Goal: Communication & Community: Answer question/provide support

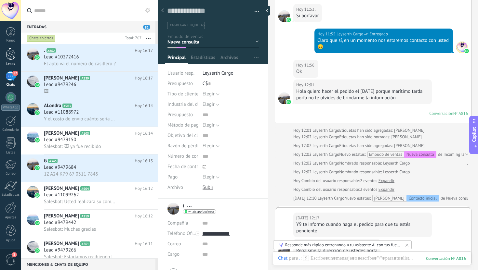
click at [7, 58] on div at bounding box center [11, 54] width 10 height 12
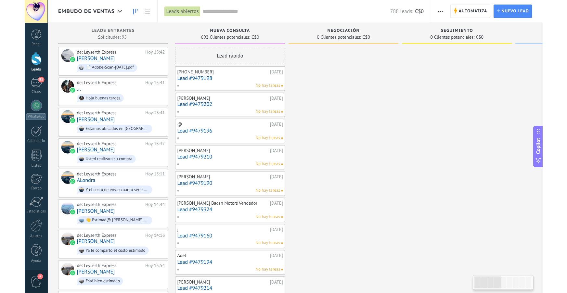
scroll to position [10, 0]
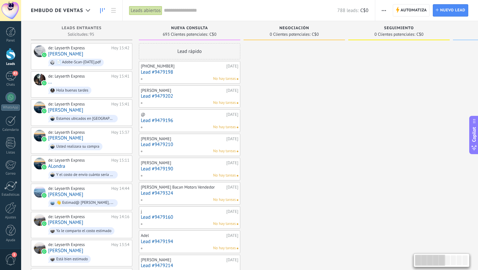
type textarea "**********"
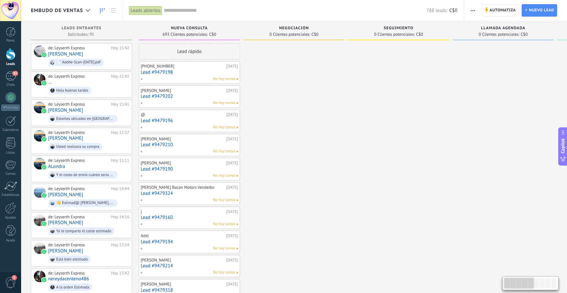
scroll to position [7, 0]
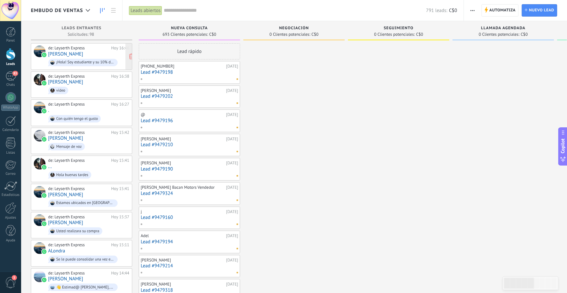
click at [59, 53] on link "[PERSON_NAME]" at bounding box center [65, 54] width 35 height 6
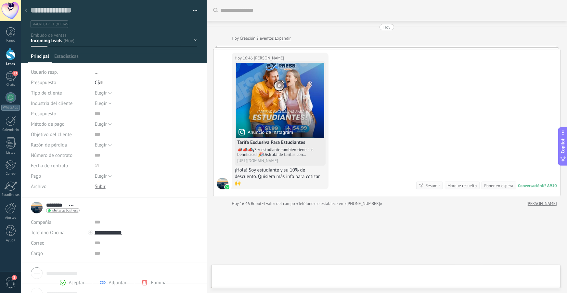
scroll to position [27, 0]
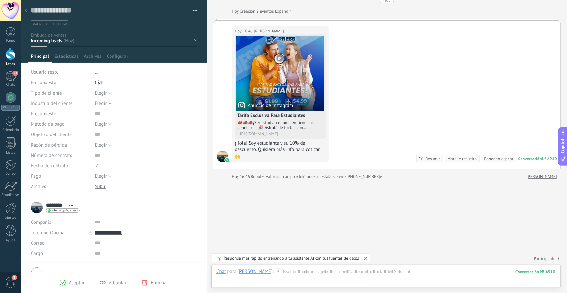
click at [421, 72] on div "[DATE] 16:46 [PERSON_NAME] Anuncio de Instagram Tarifa Exclusiva Para Estudiant…" at bounding box center [387, 95] width 347 height 147
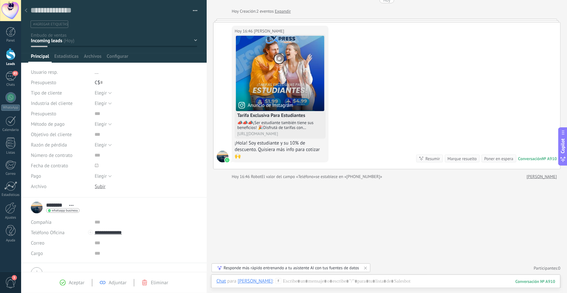
scroll to position [0, 0]
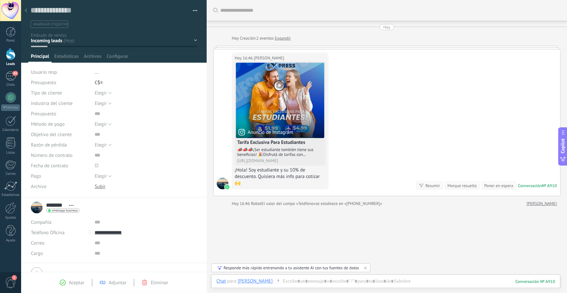
click at [26, 11] on icon at bounding box center [26, 10] width 3 height 4
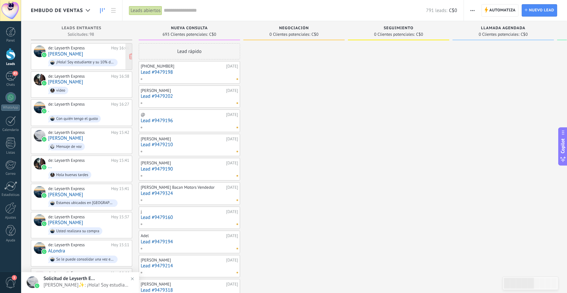
click at [60, 55] on link "[PERSON_NAME]" at bounding box center [65, 54] width 35 height 6
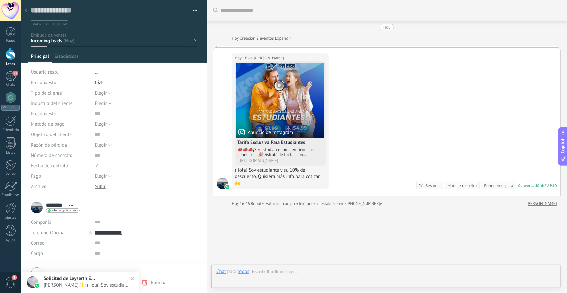
scroll to position [27, 0]
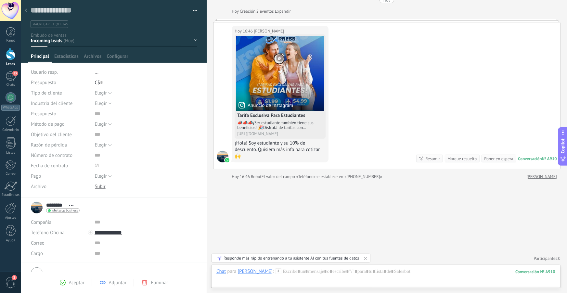
click at [27, 11] on icon at bounding box center [26, 10] width 3 height 4
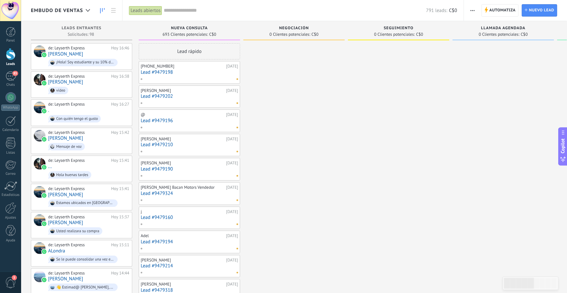
click at [82, 13] on span "Embudo de ventas" at bounding box center [57, 10] width 52 height 6
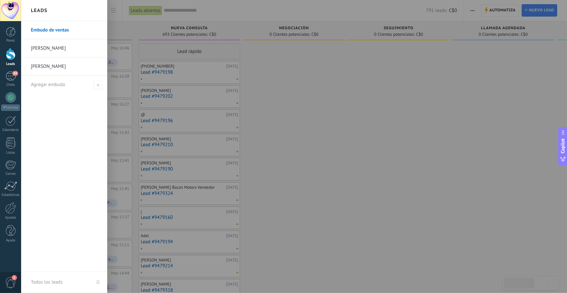
click at [287, 95] on div at bounding box center [304, 146] width 567 height 293
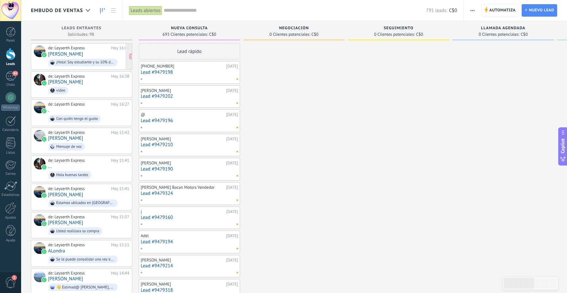
click at [65, 54] on link "[PERSON_NAME]" at bounding box center [65, 54] width 35 height 6
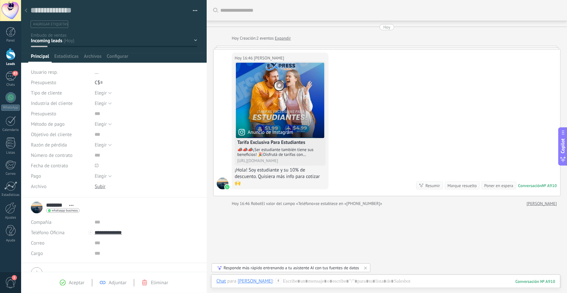
click at [27, 11] on icon at bounding box center [26, 10] width 3 height 4
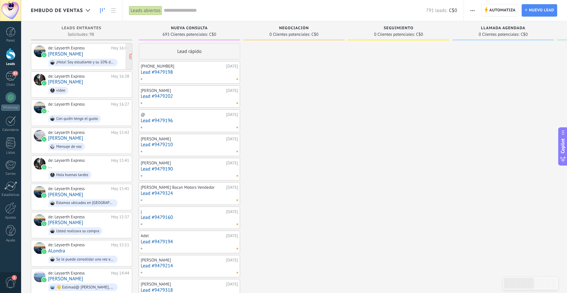
click at [62, 53] on link "[PERSON_NAME]" at bounding box center [65, 54] width 35 height 6
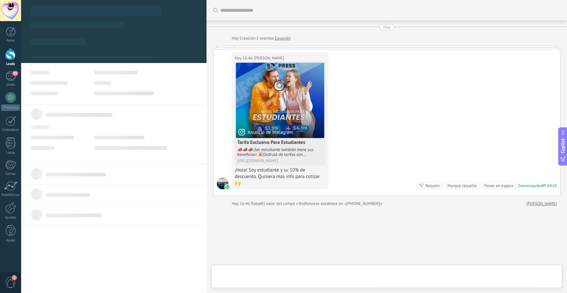
scroll to position [27, 0]
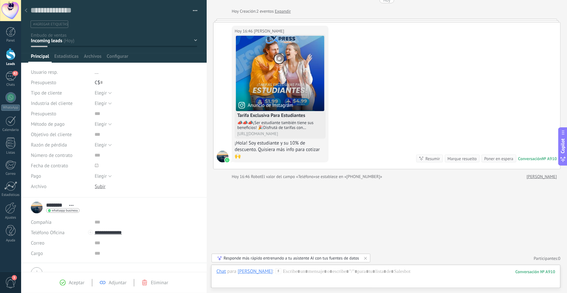
click at [53, 24] on span "#agregar etiquetas" at bounding box center [50, 24] width 35 height 5
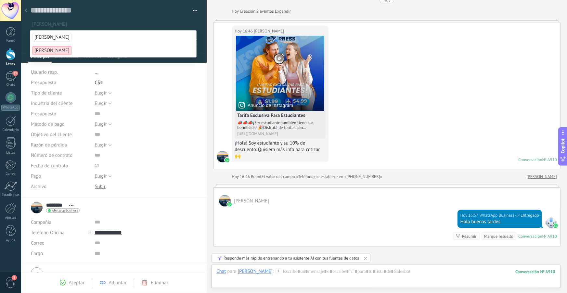
scroll to position [23, 0]
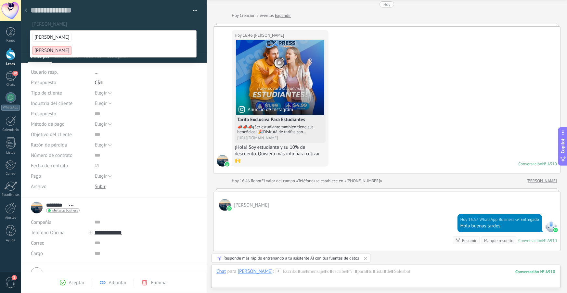
click at [194, 11] on button "button" at bounding box center [192, 11] width 9 height 10
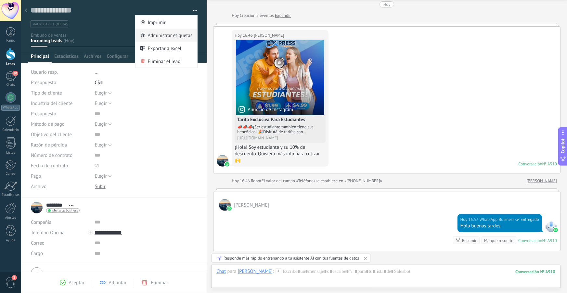
click at [182, 34] on span "Administrar etiquetas" at bounding box center [170, 35] width 45 height 13
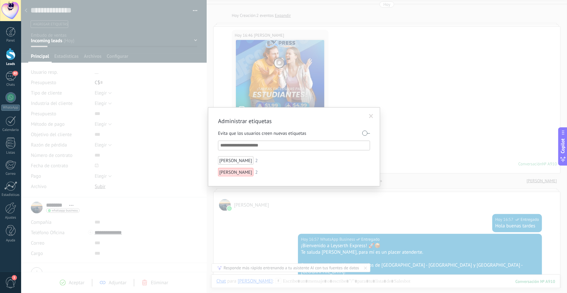
scroll to position [103, 0]
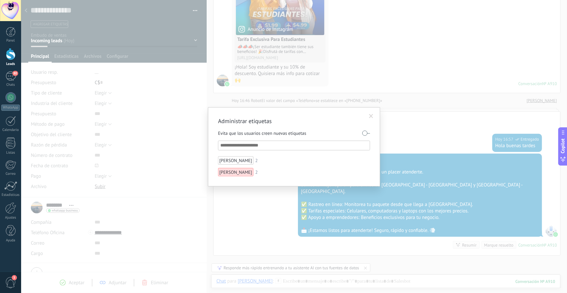
click at [370, 114] on span at bounding box center [371, 116] width 4 height 5
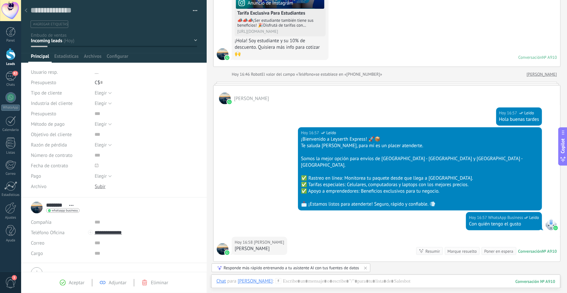
scroll to position [129, 0]
click at [279, 281] on div at bounding box center [386, 288] width 339 height 20
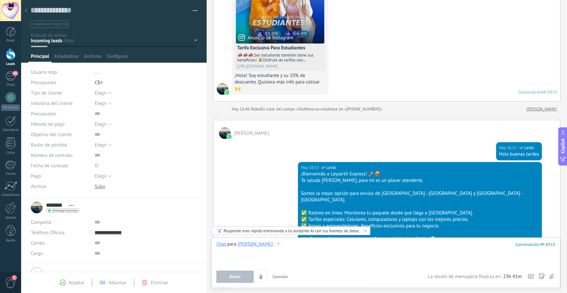
scroll to position [95, 0]
click at [281, 83] on div "¡Hola! Soy estudiante y su 10% de descuento. Quisiera más info para cotizar 🙌" at bounding box center [280, 82] width 91 height 20
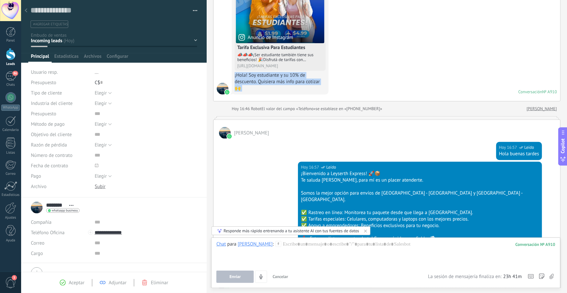
click at [281, 83] on div "¡Hola! Soy estudiante y su 10% de descuento. Quisiera más info para cotizar 🙌" at bounding box center [280, 82] width 91 height 20
click at [284, 92] on div "[DATE] 16:46 [PERSON_NAME] Anuncio de Instagram Tarifa Exclusiva Para Estudiant…" at bounding box center [280, 26] width 97 height 137
click at [294, 74] on div "¡Hola! Soy estudiante y su 10% de descuento. Quisiera más info para cotizar 🙌" at bounding box center [280, 82] width 91 height 20
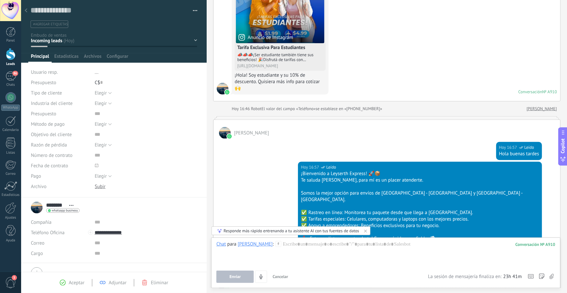
click at [293, 87] on div "¡Hola! Soy estudiante y su 10% de descuento. Quisiera más info para cotizar 🙌" at bounding box center [280, 82] width 91 height 20
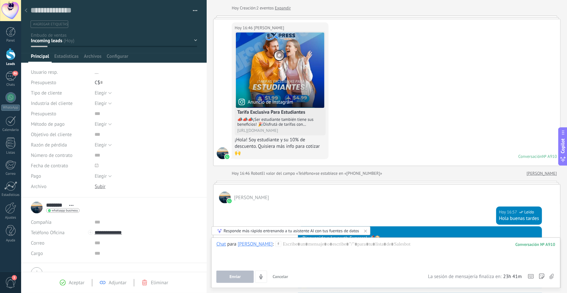
scroll to position [205, 0]
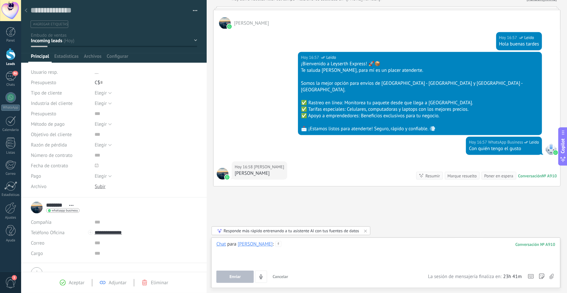
click at [277, 245] on div at bounding box center [386, 253] width 339 height 25
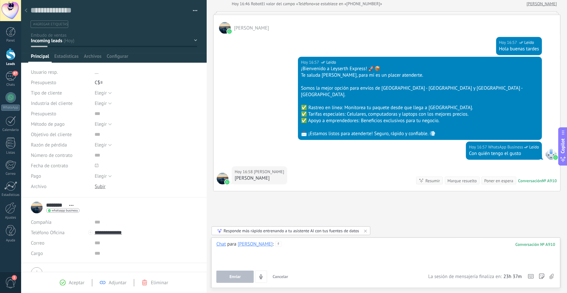
scroll to position [202, 0]
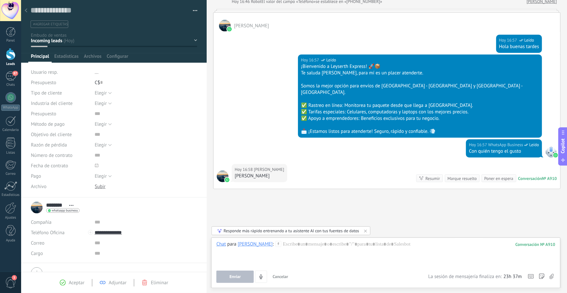
click at [91, 50] on div at bounding box center [114, 31] width 186 height 63
click at [57, 26] on span "#agregar etiquetas" at bounding box center [50, 24] width 35 height 5
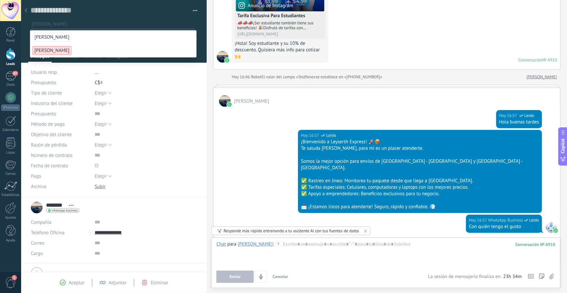
scroll to position [164, 0]
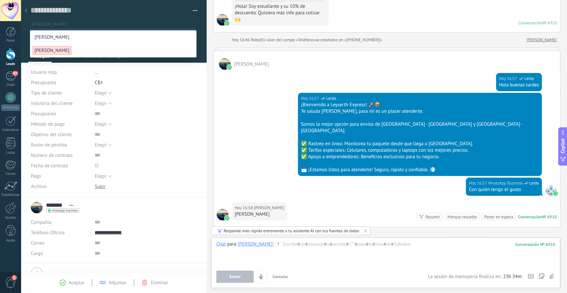
click at [280, 103] on div "[DATE] 16:57 WhatsApp Business Leído ¡Bienvenido a Leyserth Express! 🚀📦 Te salu…" at bounding box center [387, 135] width 347 height 85
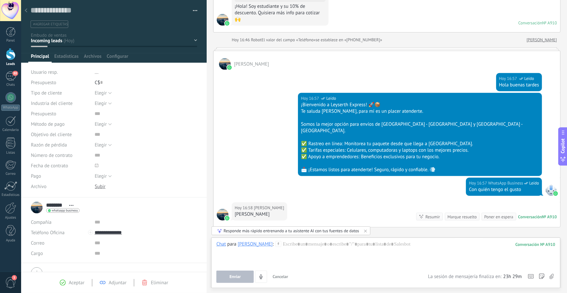
click at [25, 11] on use at bounding box center [26, 10] width 3 height 4
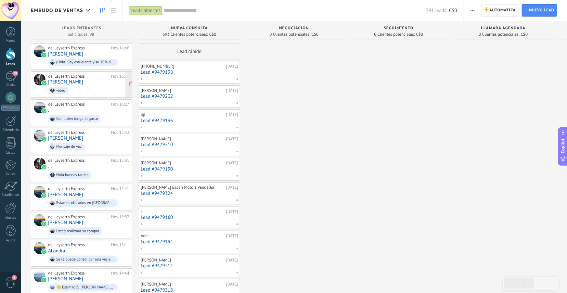
click at [56, 83] on link "[PERSON_NAME]" at bounding box center [65, 82] width 35 height 6
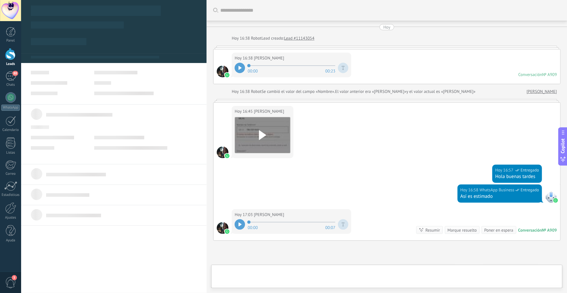
scroll to position [61, 0]
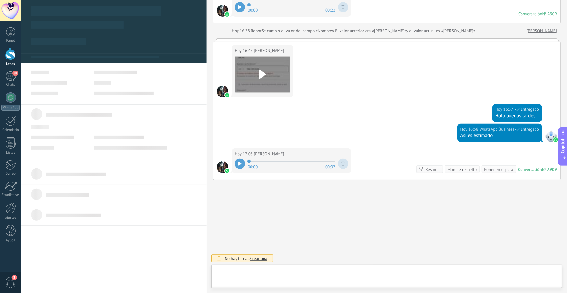
type textarea "**********"
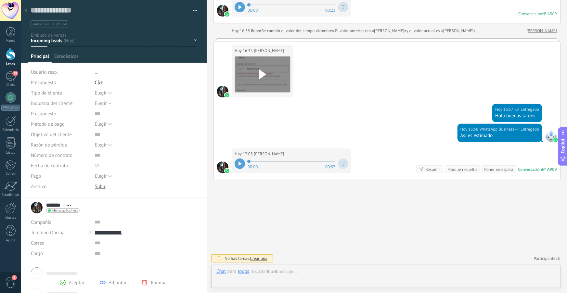
scroll to position [10, 0]
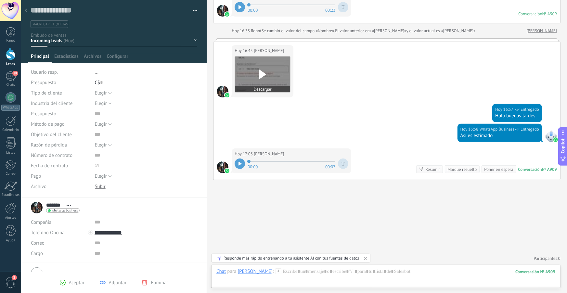
click at [258, 72] on icon at bounding box center [263, 75] width 14 height 10
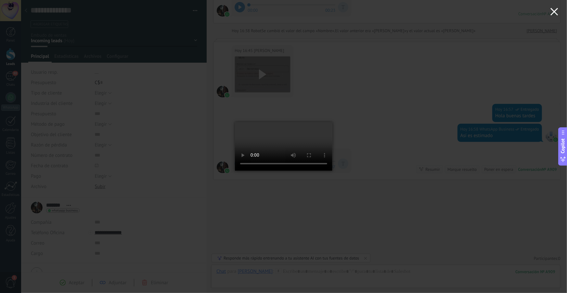
click at [554, 12] on use "button" at bounding box center [554, 11] width 7 height 7
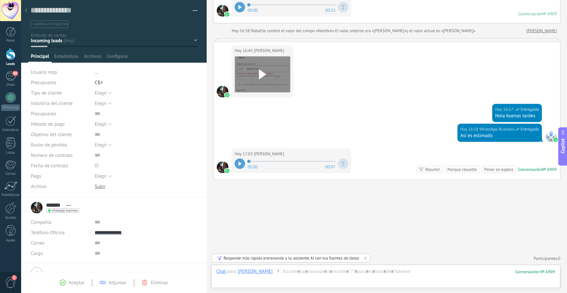
click at [239, 162] on icon at bounding box center [240, 164] width 3 height 4
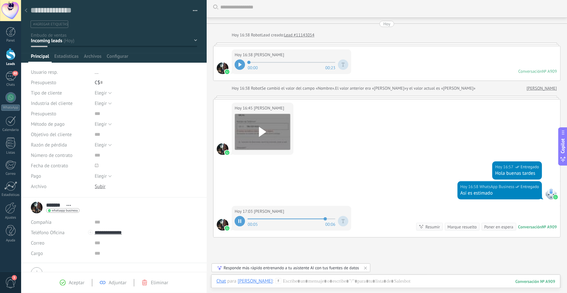
scroll to position [0, 0]
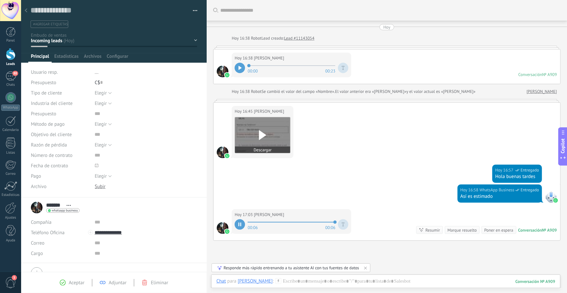
click at [265, 125] on div at bounding box center [262, 135] width 55 height 36
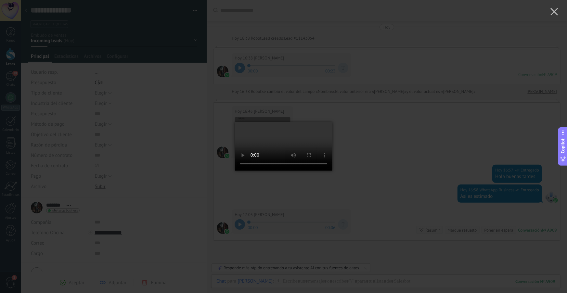
click at [275, 127] on video at bounding box center [284, 146] width 98 height 75
click at [558, 11] on icon "button" at bounding box center [555, 12] width 8 height 8
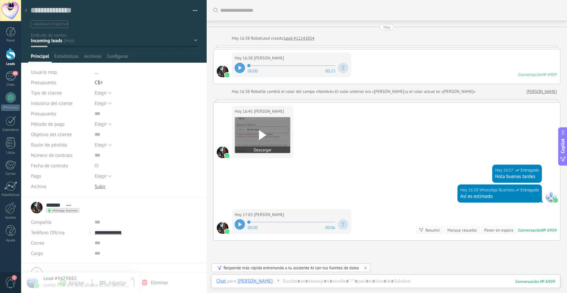
click at [266, 131] on icon at bounding box center [263, 135] width 14 height 10
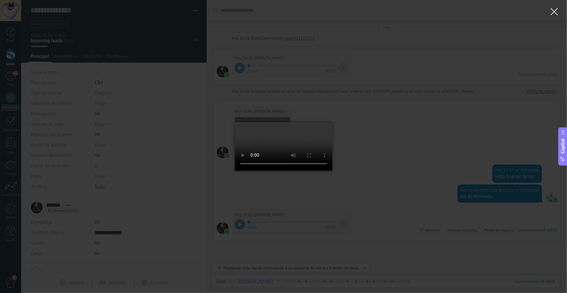
click at [297, 161] on video at bounding box center [284, 146] width 98 height 75
click at [275, 184] on video at bounding box center [284, 146] width 98 height 75
click at [369, 163] on div at bounding box center [283, 146] width 567 height 293
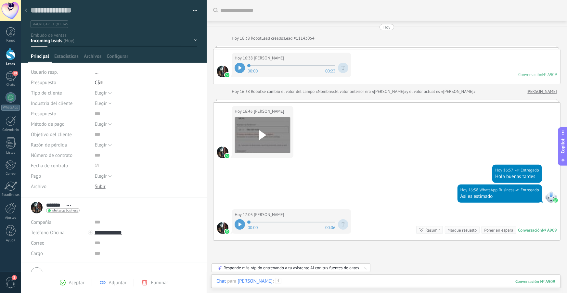
click at [316, 283] on div at bounding box center [386, 288] width 339 height 20
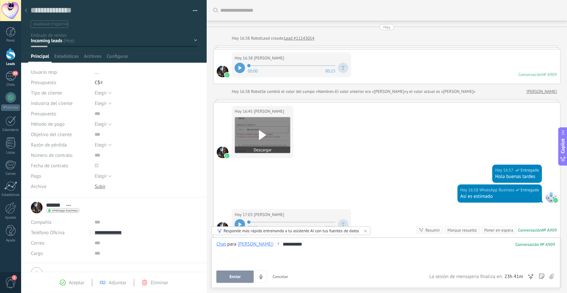
click at [263, 143] on div at bounding box center [262, 135] width 55 height 36
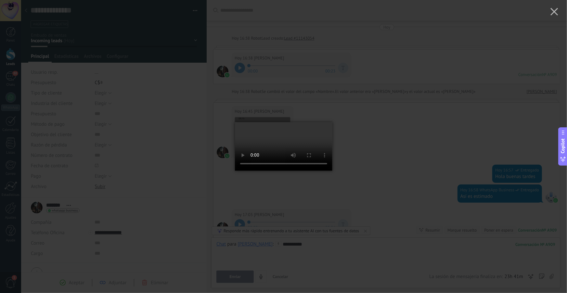
click at [267, 177] on video at bounding box center [284, 146] width 98 height 75
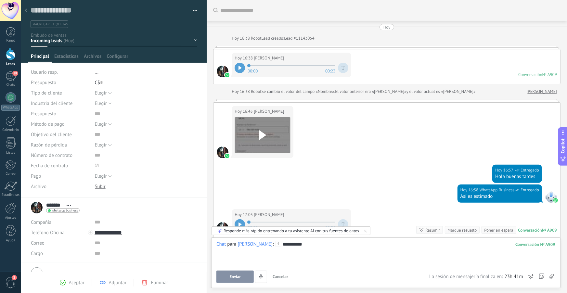
click at [299, 251] on div "*********" at bounding box center [386, 253] width 339 height 25
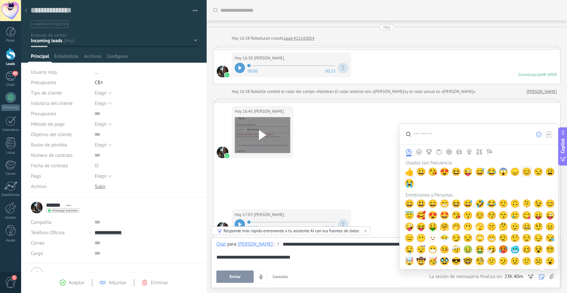
click at [522, 174] on span "😊" at bounding box center [527, 171] width 10 height 9
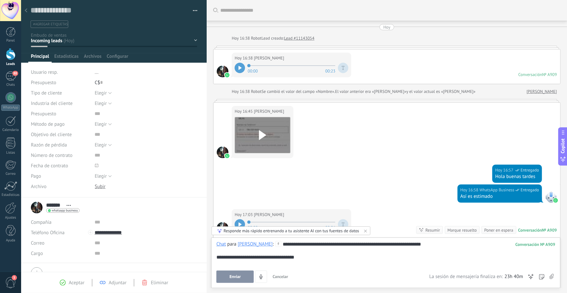
click at [246, 274] on button "Enviar" at bounding box center [235, 277] width 37 height 12
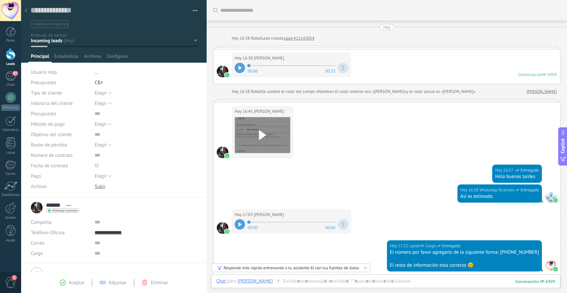
click at [241, 69] on icon at bounding box center [240, 68] width 3 height 4
click at [241, 69] on icon at bounding box center [241, 68] width 1 height 4
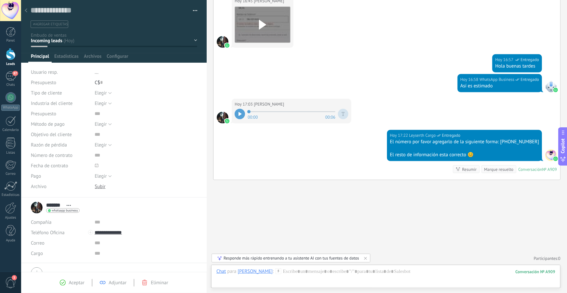
click at [28, 10] on div at bounding box center [25, 11] width 9 height 13
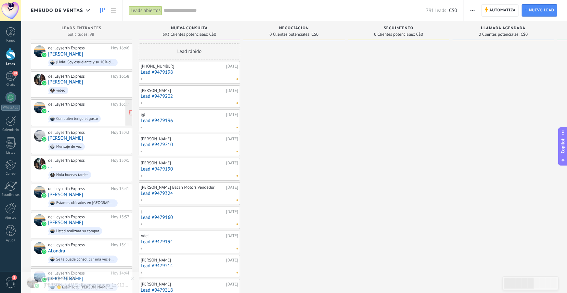
click at [51, 110] on div "de: Leyserth Express [DATE] 16:27 . Con quién tengo el gusto" at bounding box center [88, 113] width 81 height 22
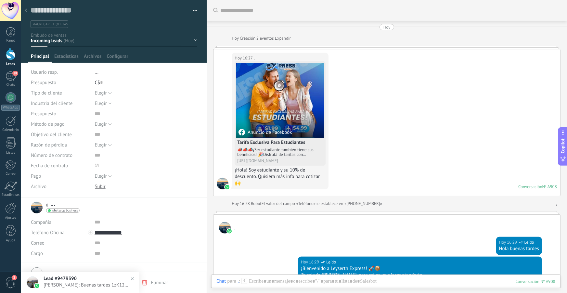
scroll to position [192, 0]
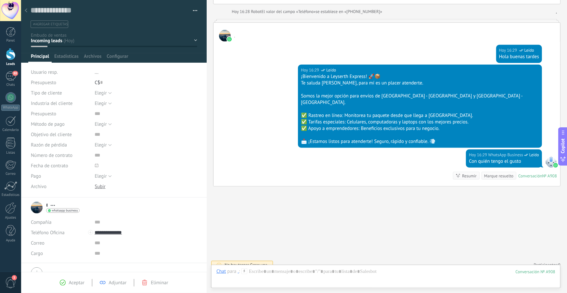
click at [25, 10] on icon at bounding box center [26, 10] width 3 height 4
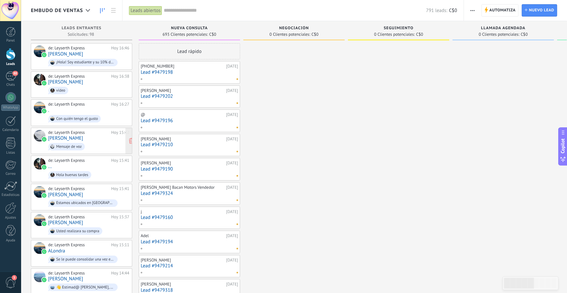
click at [63, 142] on span "Mensaje de voz" at bounding box center [88, 147] width 81 height 10
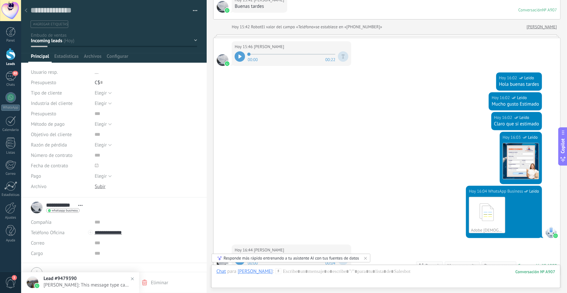
scroll to position [154, 0]
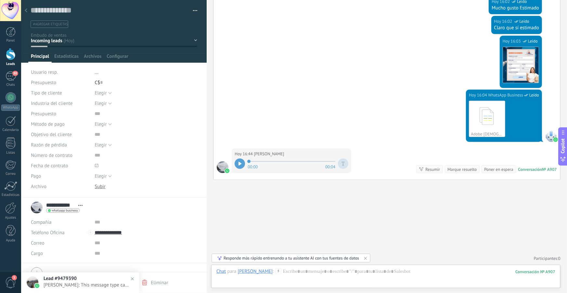
click at [241, 165] on icon at bounding box center [240, 164] width 3 height 4
click at [28, 12] on div at bounding box center [25, 11] width 9 height 13
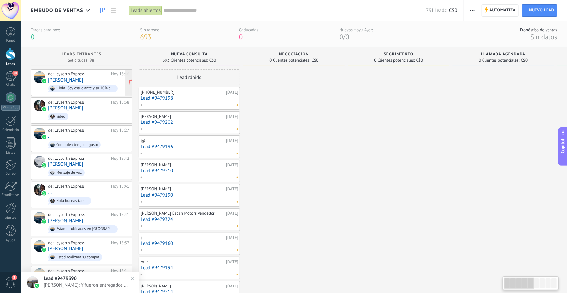
click at [60, 79] on link "[PERSON_NAME]" at bounding box center [65, 80] width 35 height 6
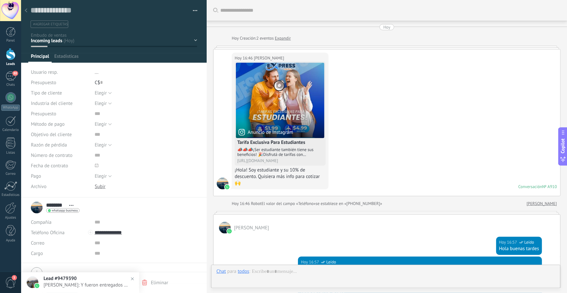
scroll to position [205, 0]
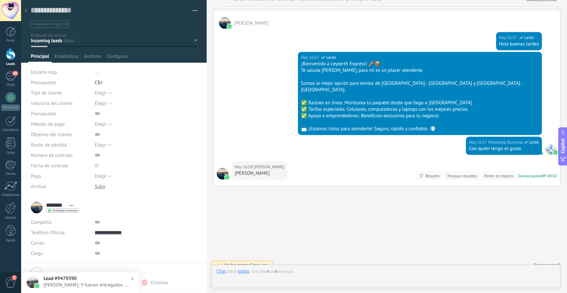
click at [29, 13] on div at bounding box center [25, 11] width 9 height 13
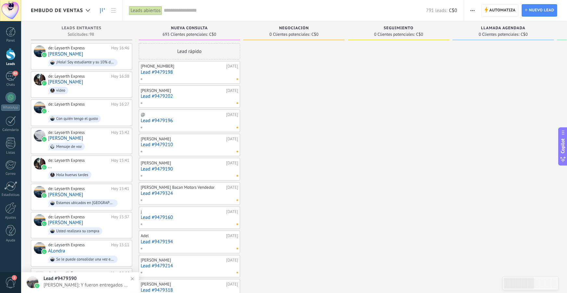
click at [77, 283] on span "[PERSON_NAME]: Y fueron entregados el [DATE]" at bounding box center [87, 285] width 86 height 6
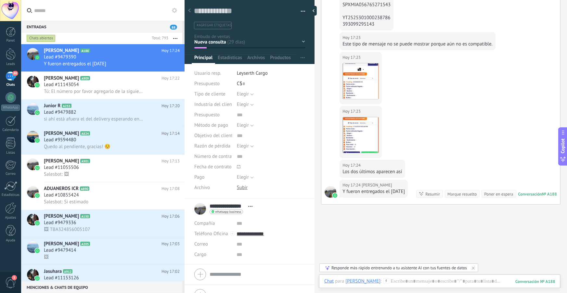
scroll to position [1415, 0]
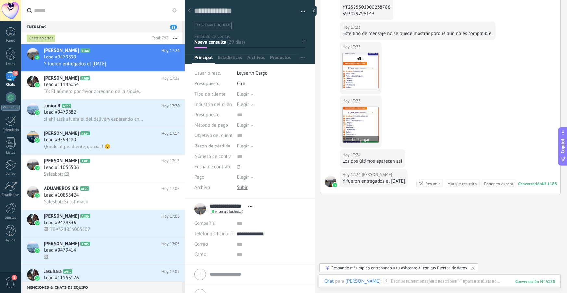
click at [370, 139] on img at bounding box center [361, 125] width 36 height 36
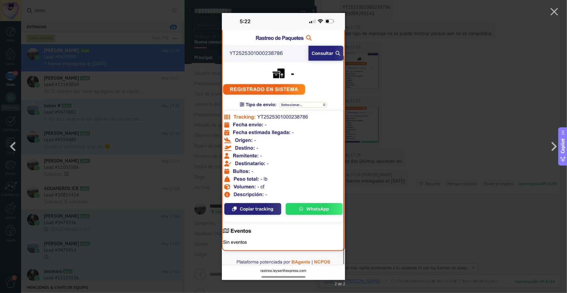
click at [373, 128] on div "2 de 2" at bounding box center [283, 146] width 567 height 293
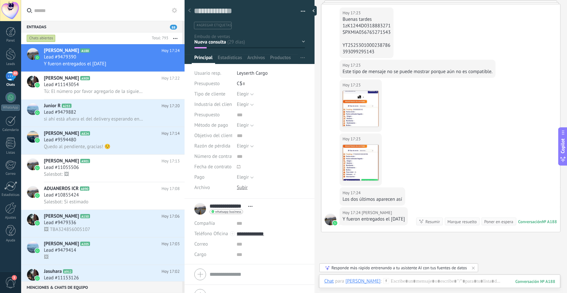
scroll to position [1365, 0]
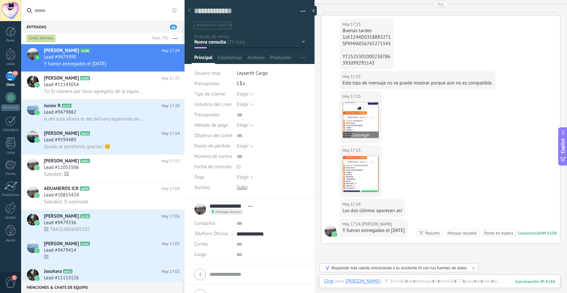
click at [365, 134] on img at bounding box center [361, 120] width 36 height 36
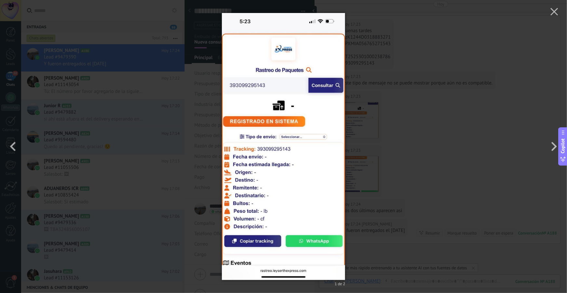
click at [379, 111] on div "1 de 2" at bounding box center [283, 146] width 567 height 293
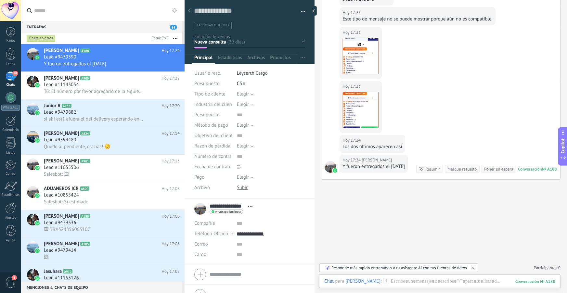
scroll to position [1463, 0]
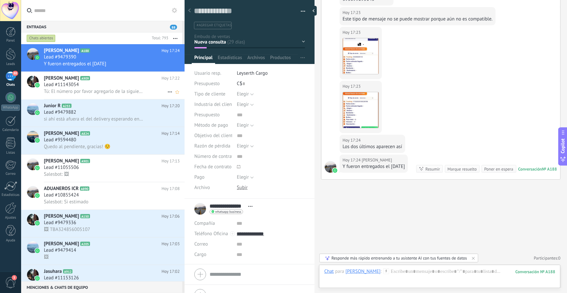
click at [61, 83] on span "Lead #11143054" at bounding box center [61, 85] width 35 height 7
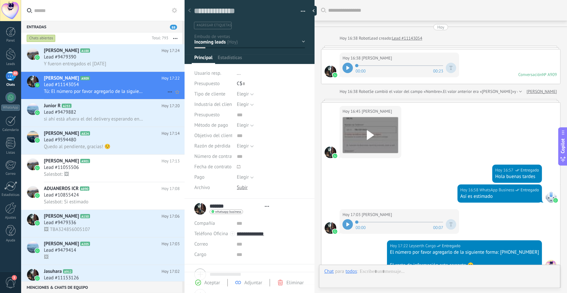
scroll to position [111, 0]
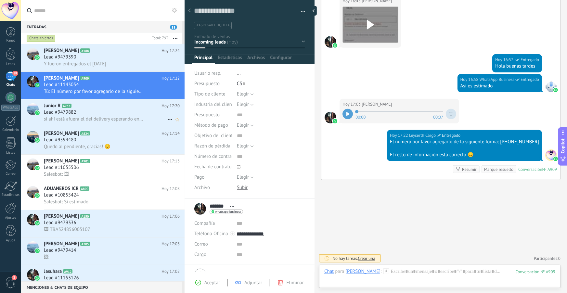
click at [103, 125] on div "Junior R A253 [DATE] 17:20 Lead #9479882 si ahí está afuera el del delivery esp…" at bounding box center [114, 112] width 141 height 27
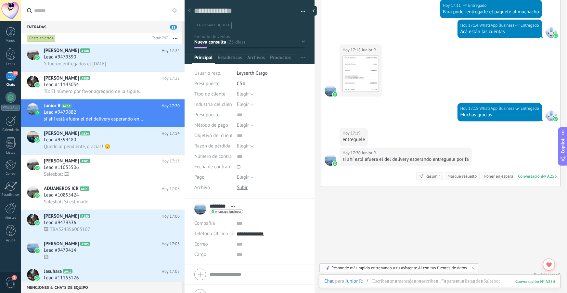
scroll to position [506, 0]
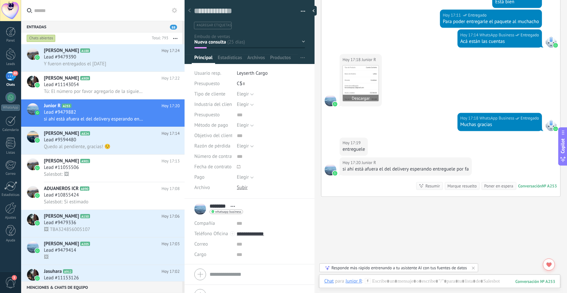
click at [364, 73] on img at bounding box center [361, 84] width 36 height 36
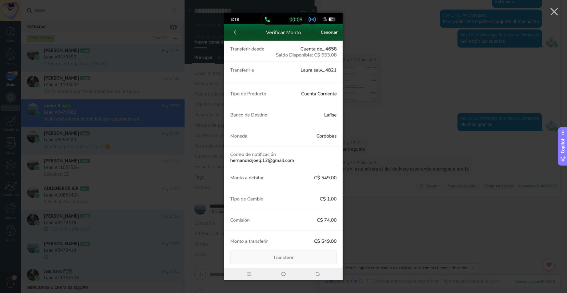
click at [403, 64] on div at bounding box center [283, 146] width 567 height 293
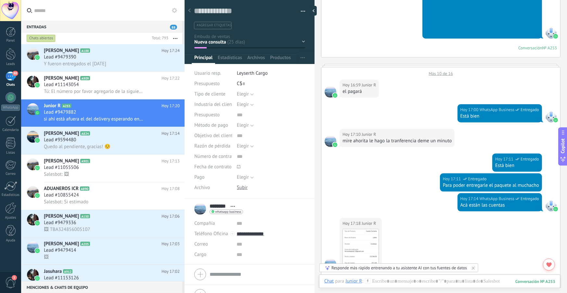
scroll to position [145, 0]
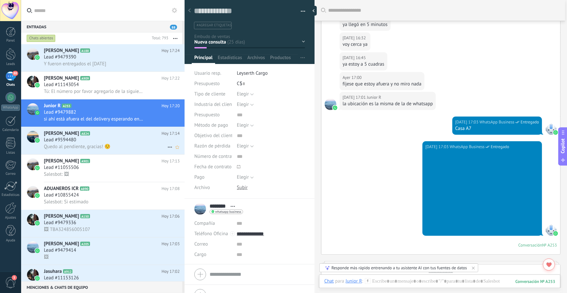
click at [116, 140] on div "Lead #9594480" at bounding box center [112, 140] width 136 height 7
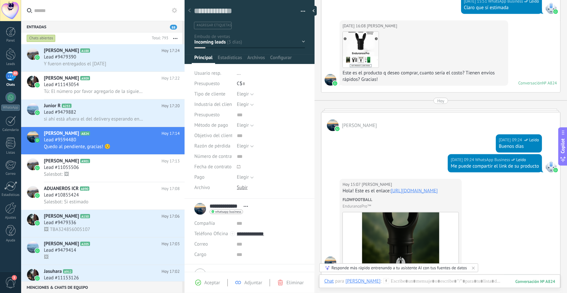
scroll to position [486, 0]
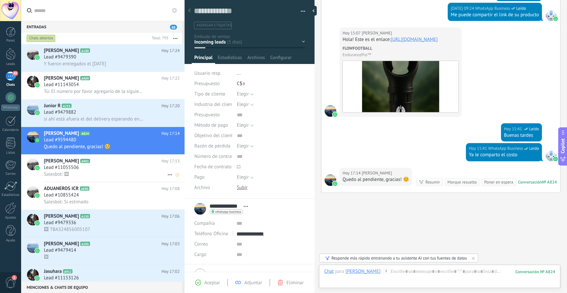
click at [119, 164] on h2 "[PERSON_NAME] A901" at bounding box center [103, 161] width 118 height 7
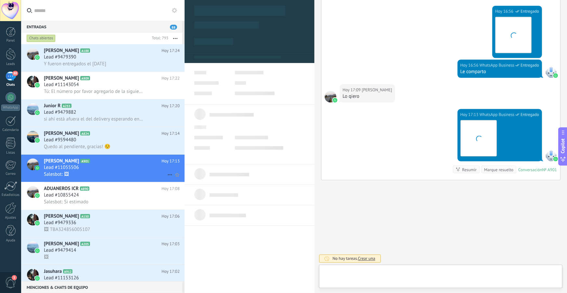
scroll to position [10, 0]
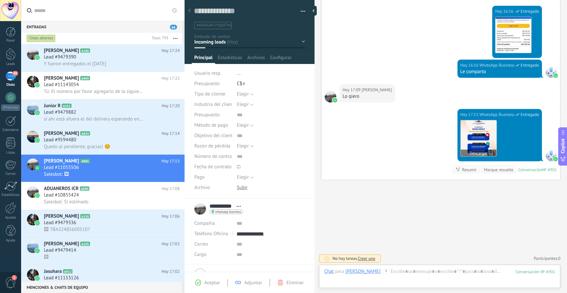
click at [485, 136] on img at bounding box center [479, 139] width 36 height 36
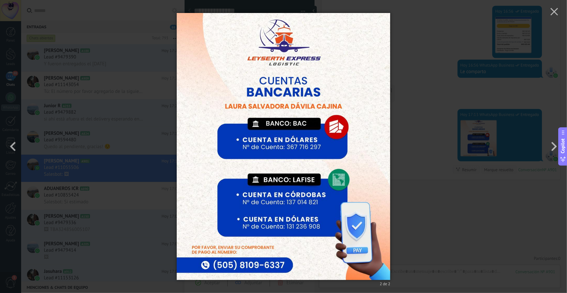
click at [434, 100] on div "2 de 2" at bounding box center [283, 146] width 567 height 293
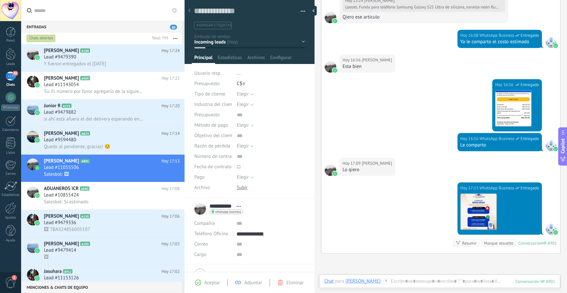
scroll to position [359, 0]
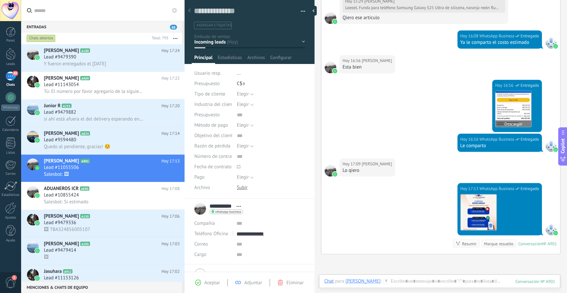
click at [516, 116] on img at bounding box center [514, 109] width 36 height 36
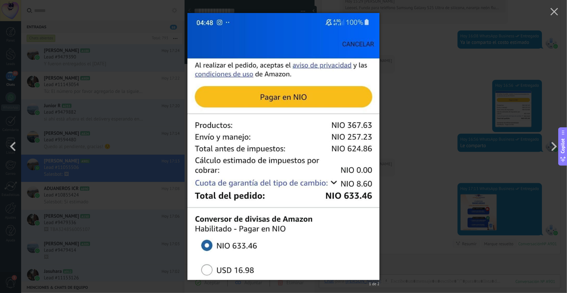
click at [417, 120] on div "1 de 2" at bounding box center [283, 146] width 567 height 293
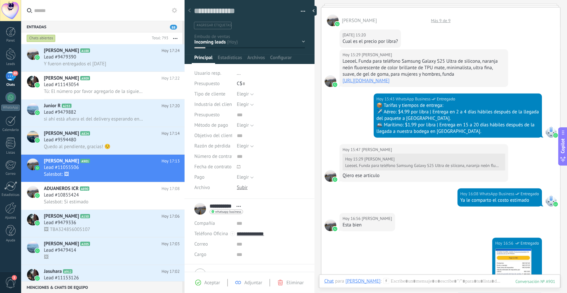
scroll to position [199, 0]
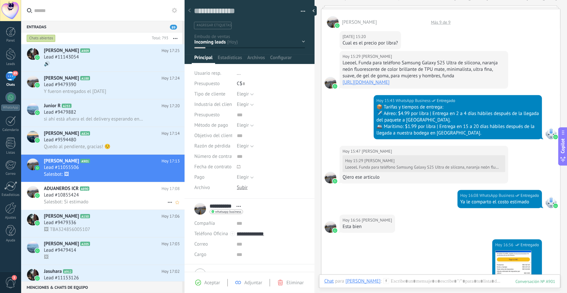
click at [116, 203] on div "Salesbot: Si estimado" at bounding box center [112, 202] width 136 height 7
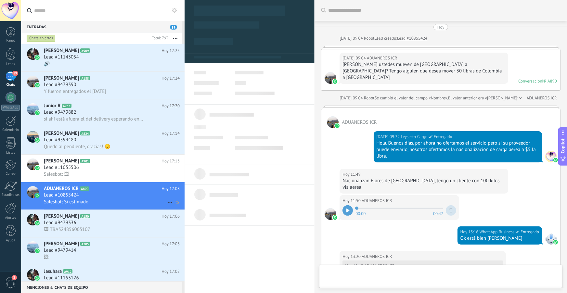
scroll to position [139, 0]
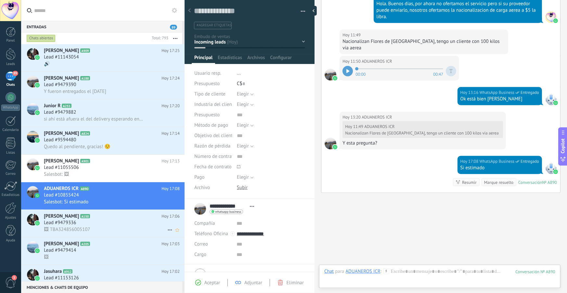
click at [119, 230] on div "🖼 TBA324856005107" at bounding box center [112, 229] width 136 height 7
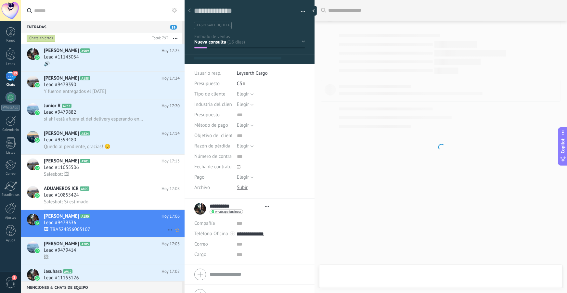
scroll to position [10, 0]
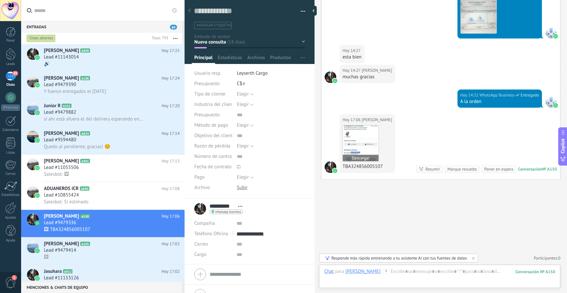
click at [365, 138] on img at bounding box center [361, 144] width 36 height 36
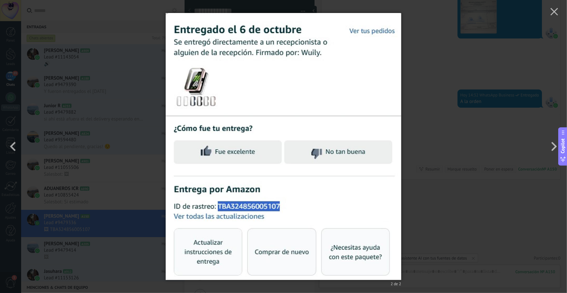
click at [443, 99] on div "2 de 2" at bounding box center [283, 146] width 567 height 293
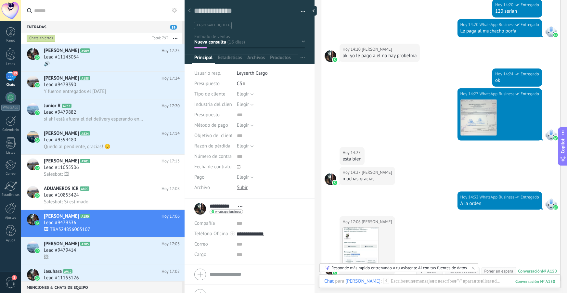
scroll to position [364, 0]
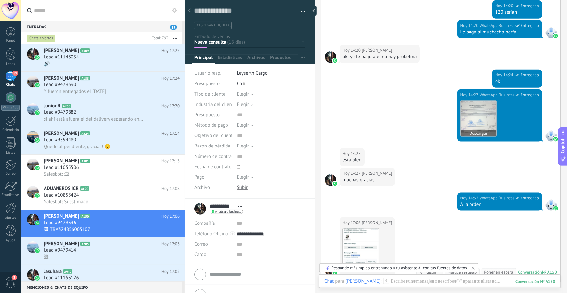
click at [475, 112] on img at bounding box center [479, 119] width 36 height 36
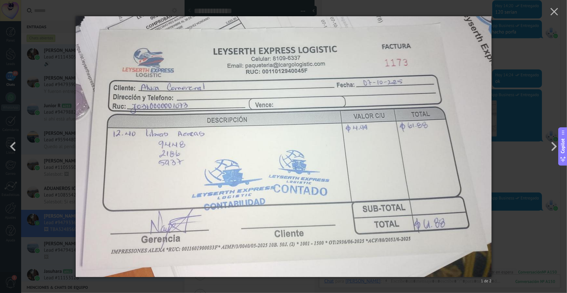
click at [523, 89] on div "1 de 2" at bounding box center [283, 146] width 567 height 293
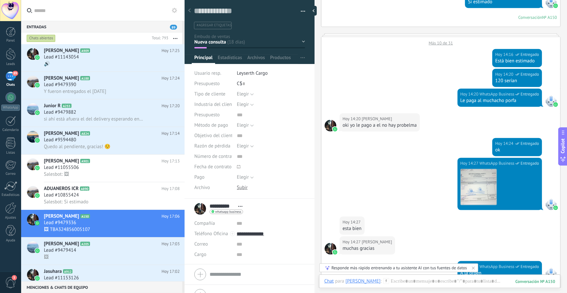
scroll to position [467, 0]
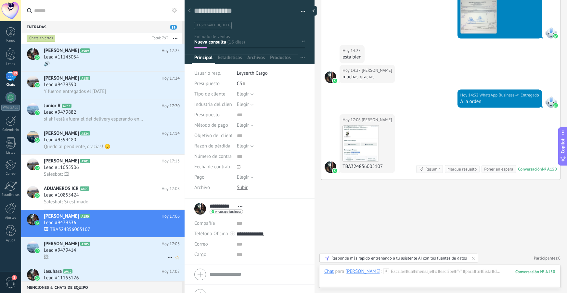
click at [102, 259] on div "🖼" at bounding box center [112, 257] width 136 height 7
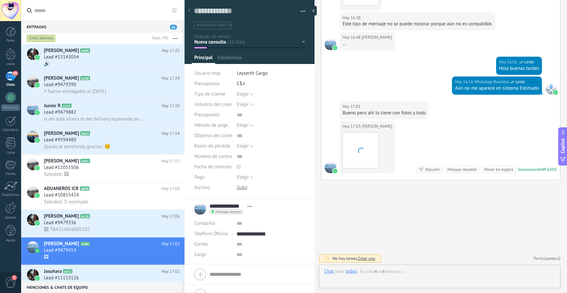
scroll to position [10, 0]
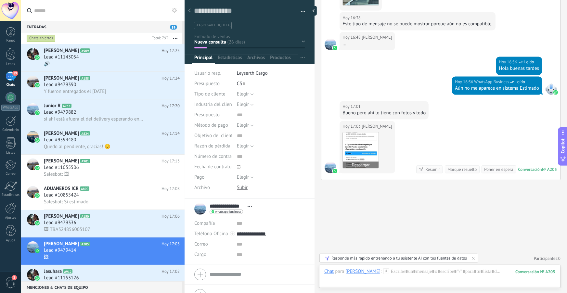
click at [358, 145] on img at bounding box center [361, 151] width 36 height 36
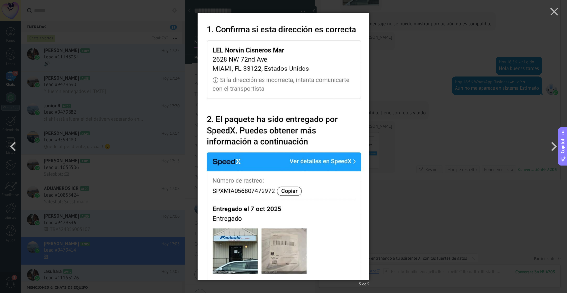
click at [403, 105] on div "5 de 5" at bounding box center [283, 146] width 567 height 293
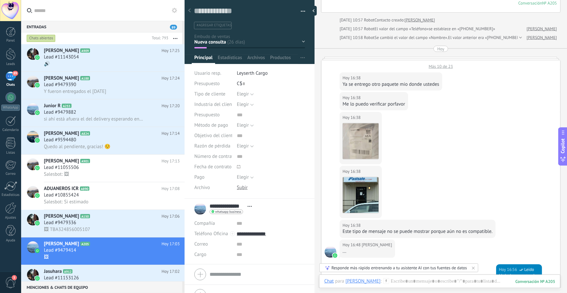
scroll to position [403, 0]
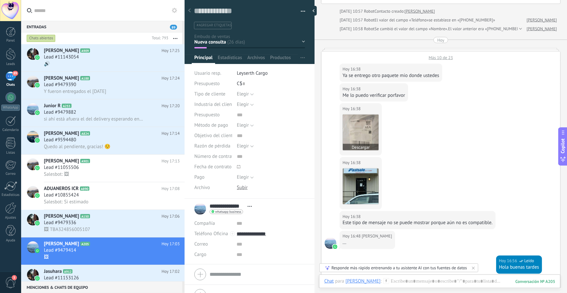
click at [353, 138] on img at bounding box center [361, 133] width 36 height 36
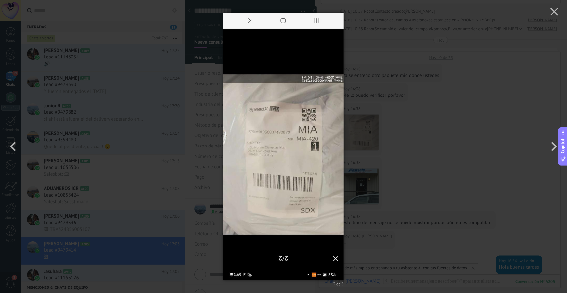
click at [427, 77] on div "3 de 5" at bounding box center [283, 146] width 567 height 293
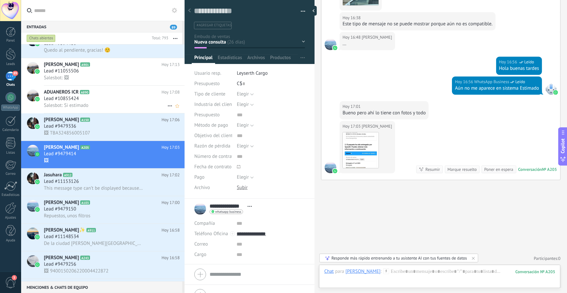
scroll to position [107, 0]
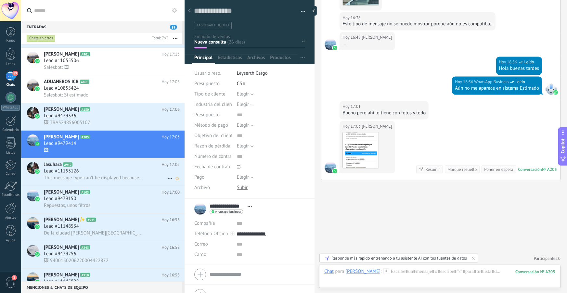
click at [92, 175] on div "Lead #11153126" at bounding box center [112, 171] width 136 height 7
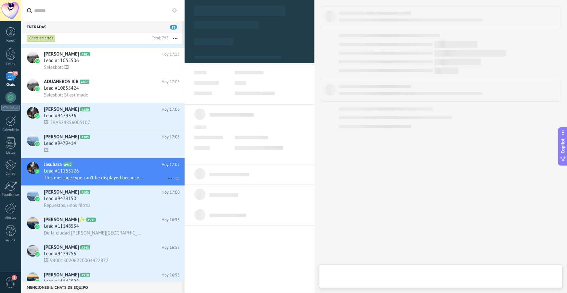
scroll to position [10, 0]
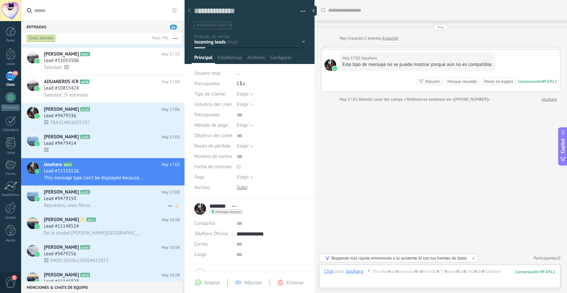
click at [90, 202] on div "Lead #9479150" at bounding box center [112, 199] width 136 height 7
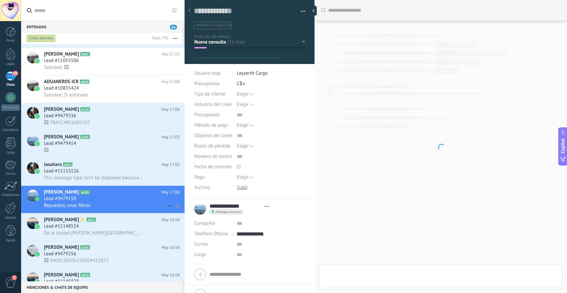
type textarea "**********"
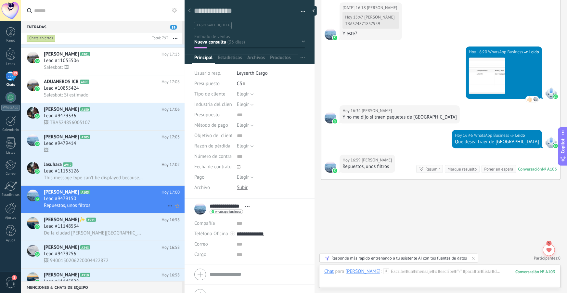
scroll to position [856, 0]
click at [394, 274] on div at bounding box center [439, 279] width 231 height 20
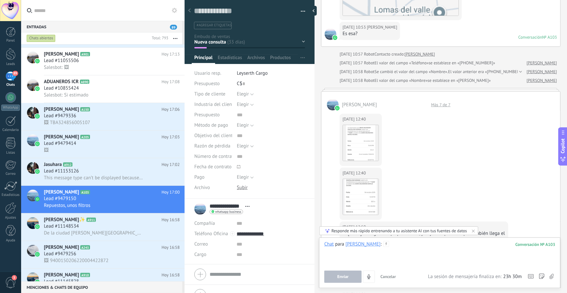
scroll to position [2489, 0]
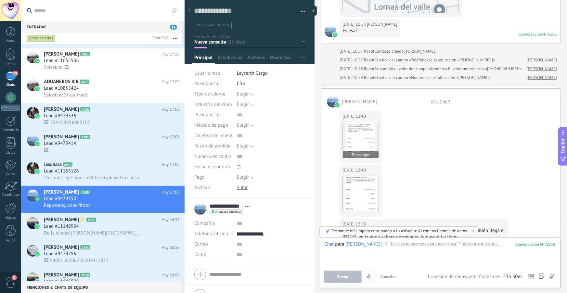
click at [360, 147] on img at bounding box center [361, 140] width 36 height 36
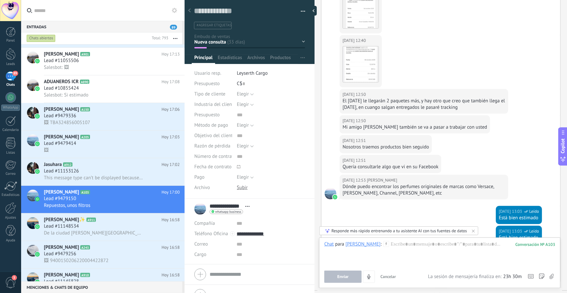
scroll to position [2619, 0]
click at [414, 125] on div "Mi amigo [PERSON_NAME] también se va a pasar a trabajar con usted" at bounding box center [415, 127] width 145 height 7
click at [457, 115] on div "[DATE] 12:50 [PERSON_NAME] Mi amigo [PERSON_NAME] también se va a pasar a traba…" at bounding box center [415, 124] width 151 height 18
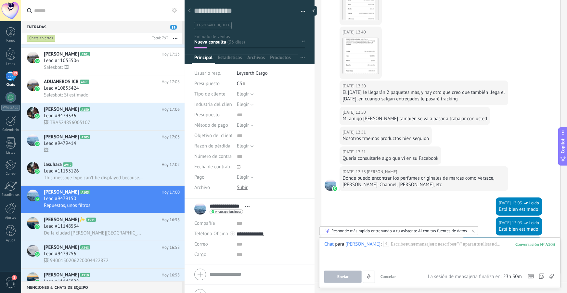
scroll to position [2628, 0]
click at [397, 155] on div "Quería consultarle algo que vi en su Facebook" at bounding box center [391, 157] width 96 height 7
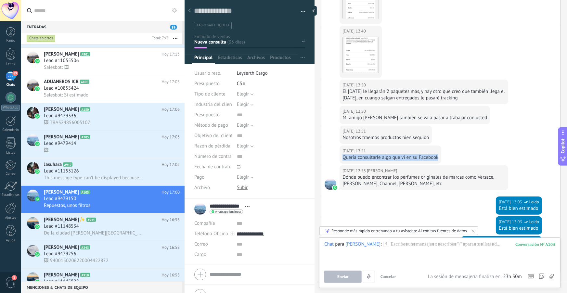
click at [397, 155] on div "Quería consultarle algo que vi en su Facebook" at bounding box center [391, 157] width 96 height 7
click at [467, 147] on div "[DATE] 12:51 [PERSON_NAME] Quería consultarle algo que vi en su Facebook" at bounding box center [441, 156] width 239 height 20
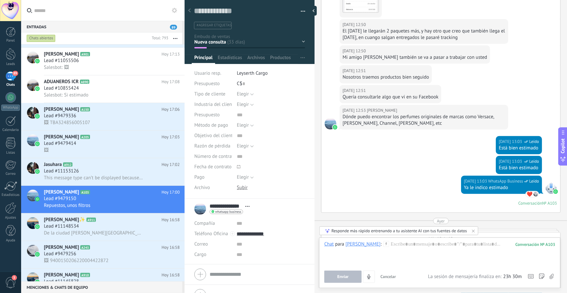
scroll to position [2689, 0]
click at [396, 121] on div "Dónde puedo encontrar los perfumes originales de marcas como Versace, [PERSON_N…" at bounding box center [424, 119] width 163 height 13
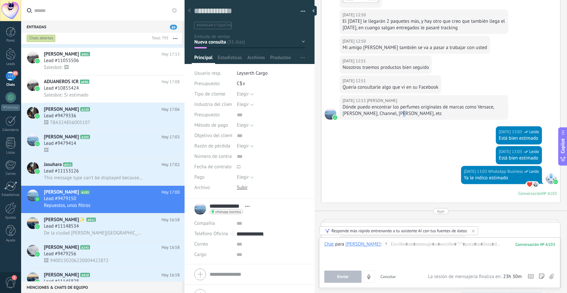
scroll to position [2698, 0]
click at [393, 139] on div "[DATE] 13:03 WhatsApp Business Leído Está bien estimado" at bounding box center [441, 136] width 239 height 20
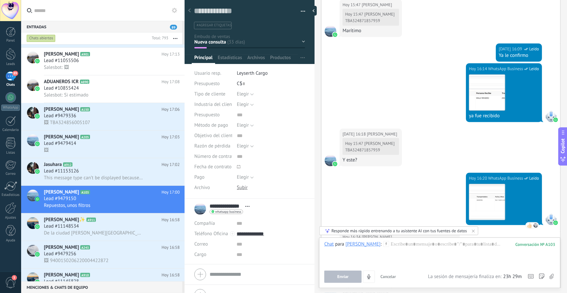
scroll to position [3988, 0]
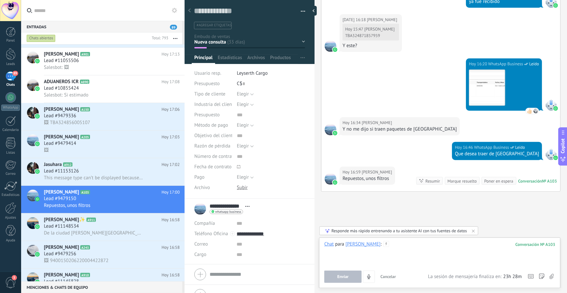
click at [408, 246] on div at bounding box center [439, 253] width 231 height 25
click at [225, 27] on span "#agregar etiquetas" at bounding box center [214, 25] width 35 height 5
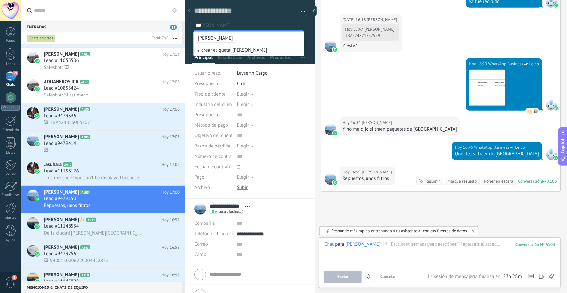
type input "***"
click at [208, 37] on span "[PERSON_NAME]" at bounding box center [215, 38] width 39 height 9
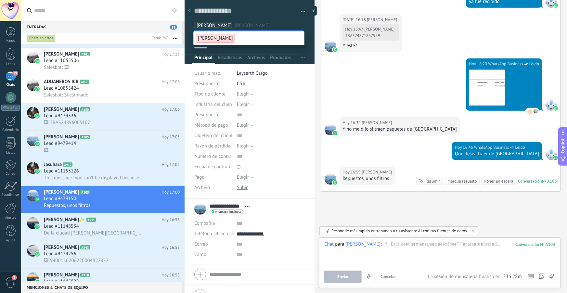
scroll to position [0, 0]
click at [269, 72] on li "Leyserth Cargo" at bounding box center [271, 73] width 68 height 10
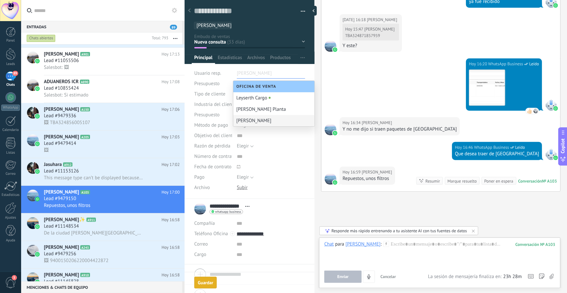
click at [267, 120] on div "[PERSON_NAME]" at bounding box center [273, 120] width 81 height 11
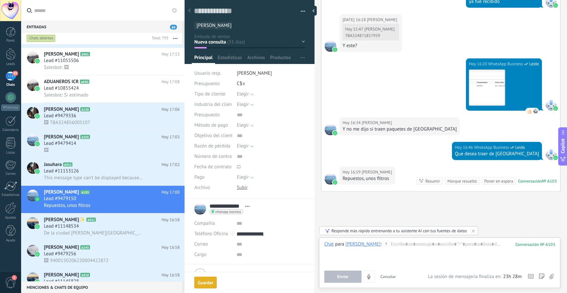
click at [0, 0] on div "Nueva consulta Negociación Seguimiento Llamada agendada Propuesta en preparació…" at bounding box center [0, 0] width 0 height 0
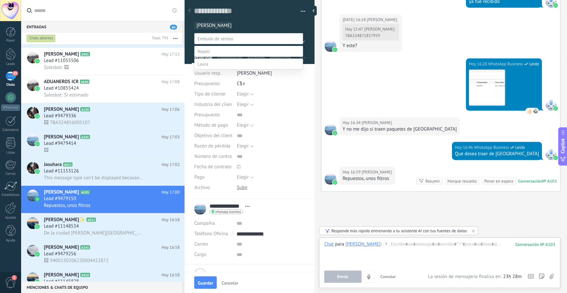
click at [211, 70] on label at bounding box center [248, 64] width 109 height 11
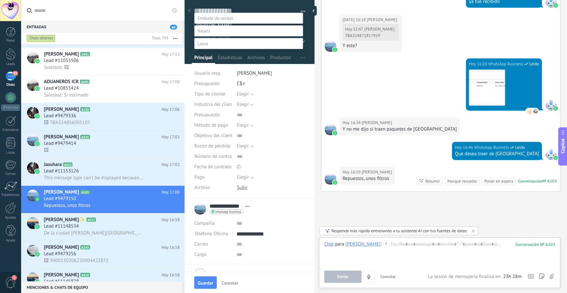
click at [375, 258] on div at bounding box center [294, 126] width 546 height 293
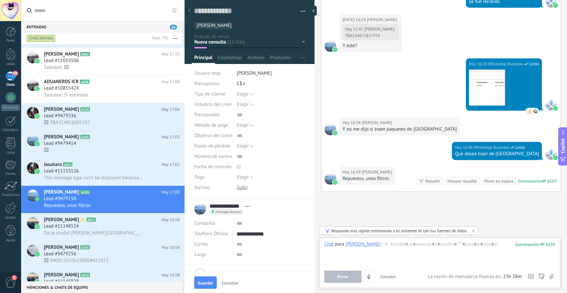
click at [331, 246] on div "Chat" at bounding box center [328, 244] width 9 height 6
click at [333, 223] on div "Nota" at bounding box center [331, 222] width 23 height 11
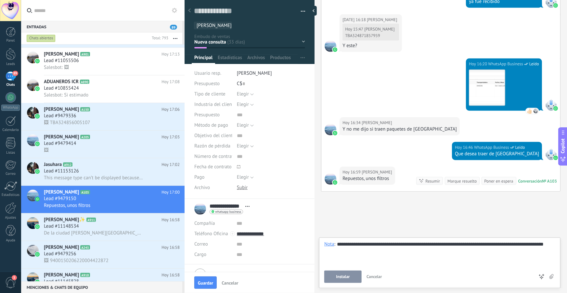
click at [339, 276] on span "Instalar" at bounding box center [343, 277] width 14 height 5
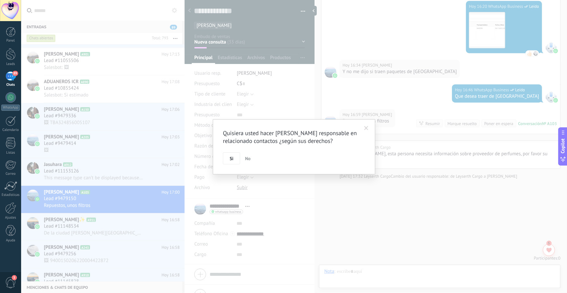
scroll to position [4054, 0]
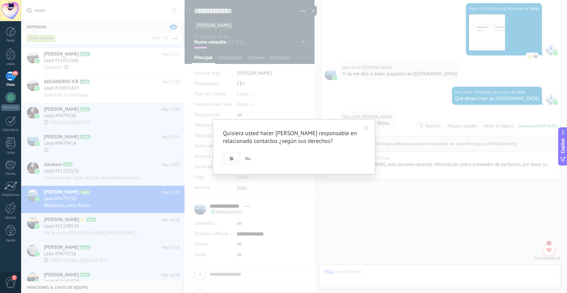
click at [234, 162] on button "Si" at bounding box center [231, 158] width 17 height 12
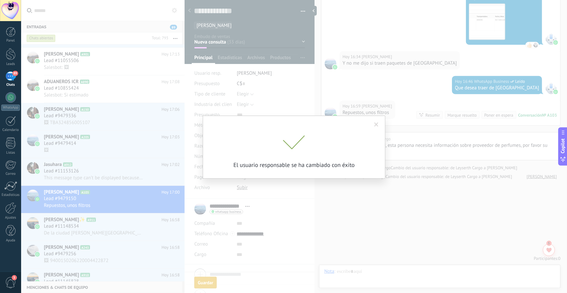
scroll to position [4065, 0]
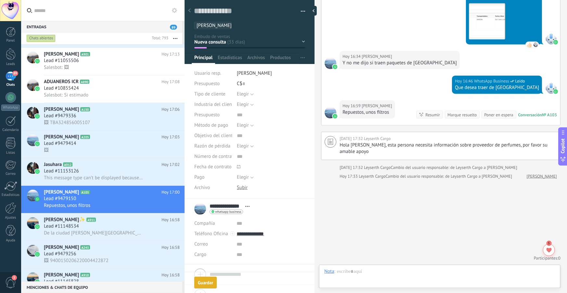
click at [0, 0] on div "Nueva consulta Negociación Seguimiento Llamada agendada Propuesta en preparació…" at bounding box center [0, 0] width 0 height 0
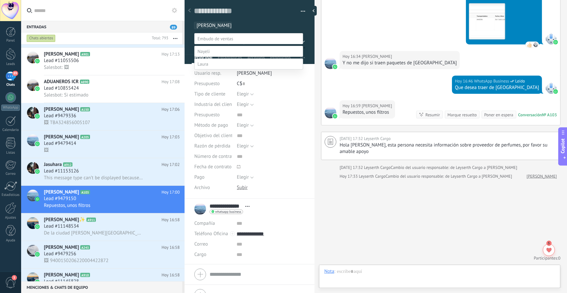
click at [209, 70] on label at bounding box center [248, 64] width 109 height 11
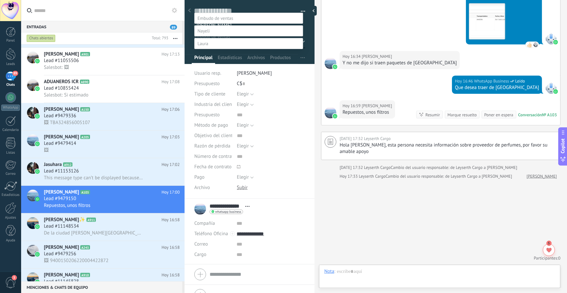
click at [0, 0] on label "Tomar decisión" at bounding box center [0, 0] width 0 height 0
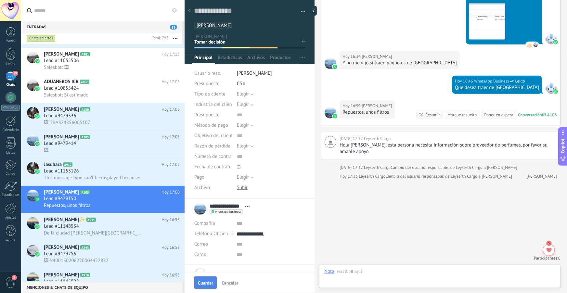
click at [207, 281] on span "Guardar" at bounding box center [205, 283] width 15 height 5
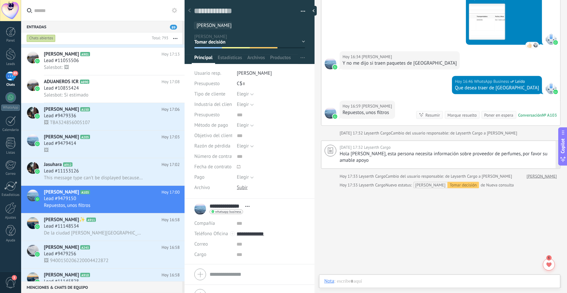
scroll to position [4055, 0]
click at [8, 52] on div at bounding box center [11, 54] width 10 height 12
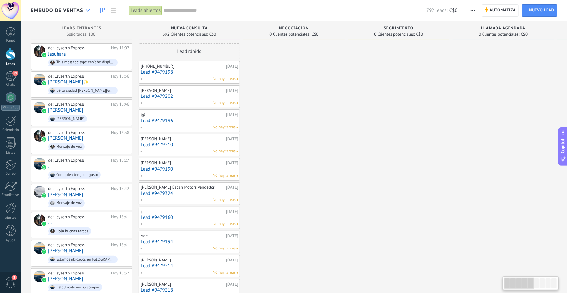
click at [83, 14] on div at bounding box center [88, 10] width 11 height 13
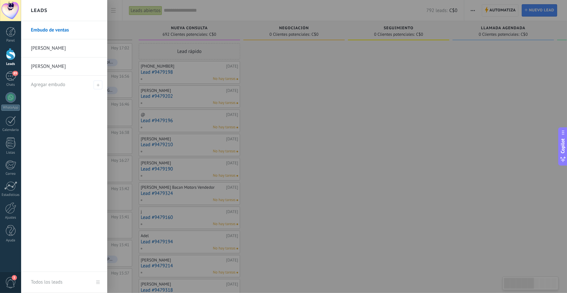
click at [65, 65] on link "[PERSON_NAME]" at bounding box center [66, 67] width 70 height 18
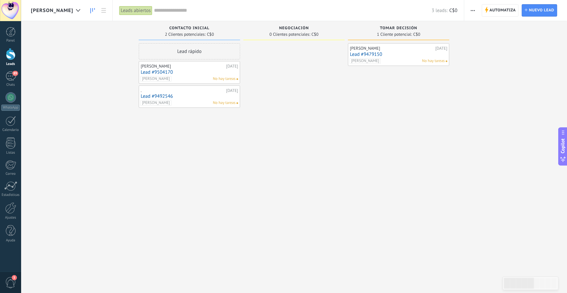
click at [367, 55] on link "Lead #9479150" at bounding box center [399, 55] width 98 height 6
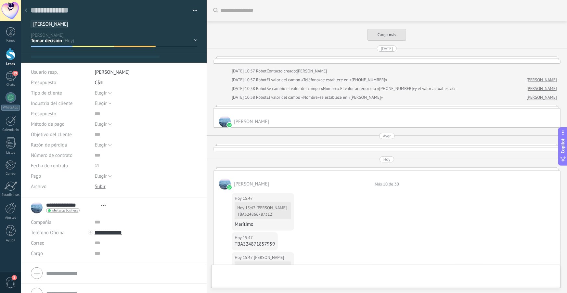
scroll to position [10, 0]
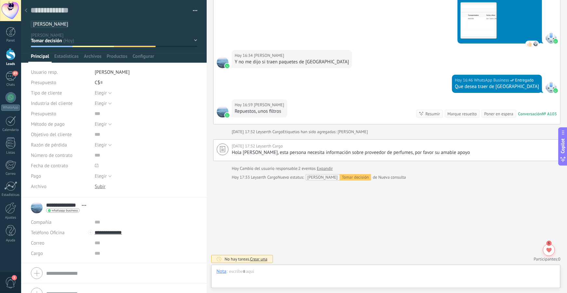
click at [26, 11] on icon at bounding box center [26, 10] width 3 height 4
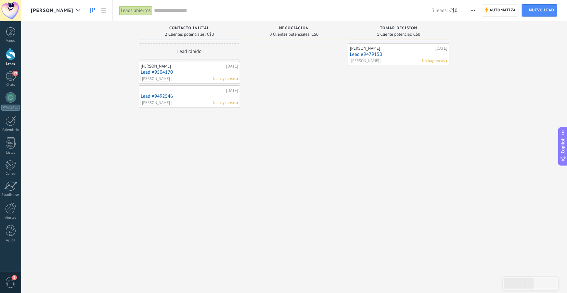
click at [377, 55] on link "Lead #9479150" at bounding box center [399, 55] width 98 height 6
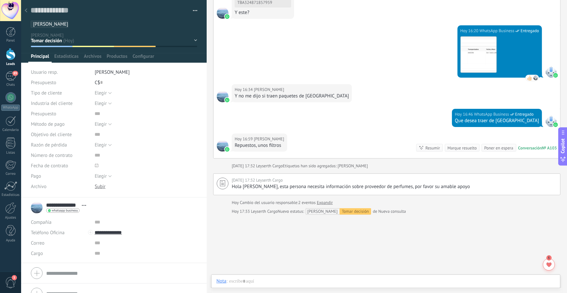
scroll to position [1265, 0]
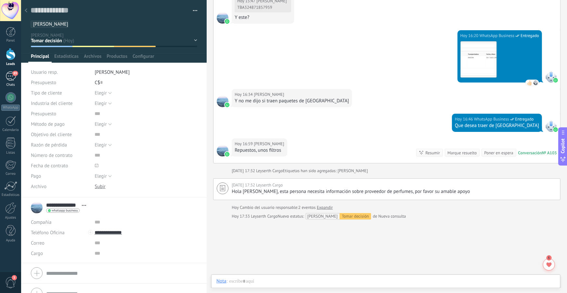
click at [6, 74] on div "89" at bounding box center [11, 76] width 10 height 9
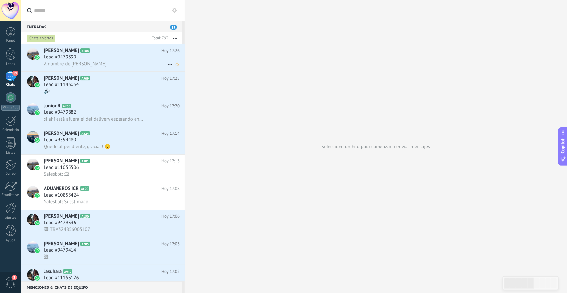
click at [80, 58] on div "Lead #9479390" at bounding box center [112, 57] width 136 height 7
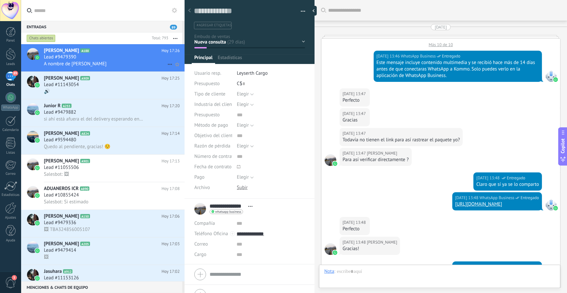
scroll to position [1163, 0]
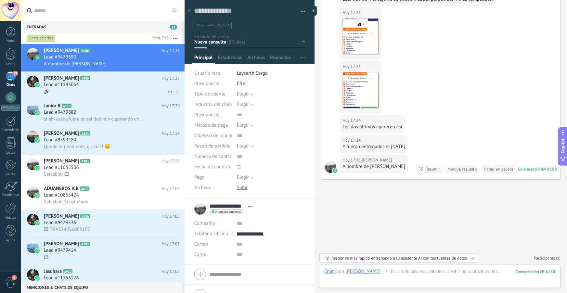
click at [152, 92] on div "🔊" at bounding box center [112, 91] width 136 height 7
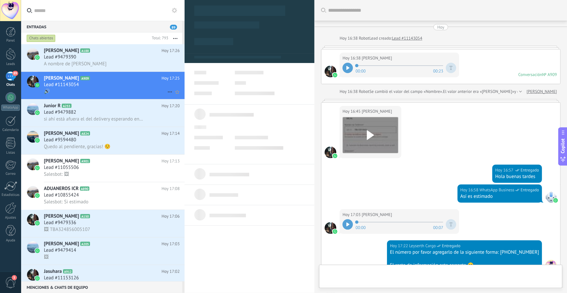
type textarea "**********"
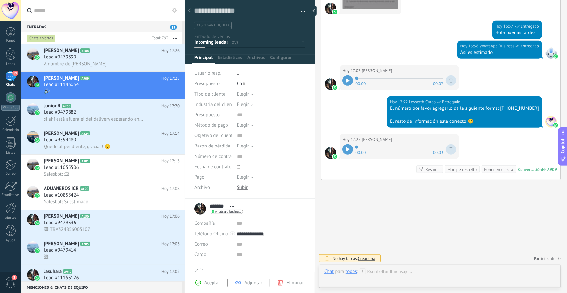
click at [348, 149] on icon at bounding box center [348, 150] width 3 height 4
click at [422, 269] on div at bounding box center [439, 279] width 231 height 20
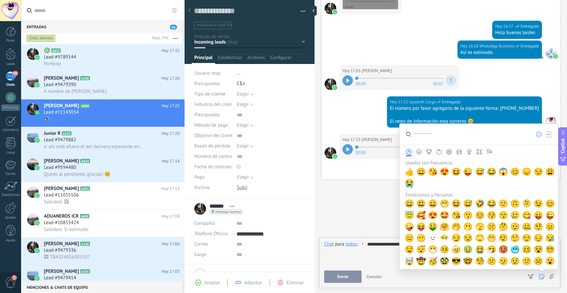
click at [542, 279] on use at bounding box center [541, 276] width 5 height 5
click at [517, 175] on span "😊" at bounding box center [515, 171] width 10 height 9
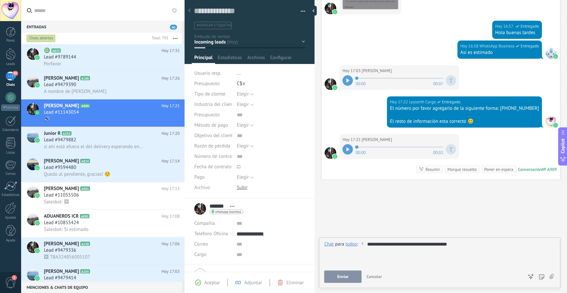
click at [351, 273] on button "Enviar" at bounding box center [342, 277] width 37 height 12
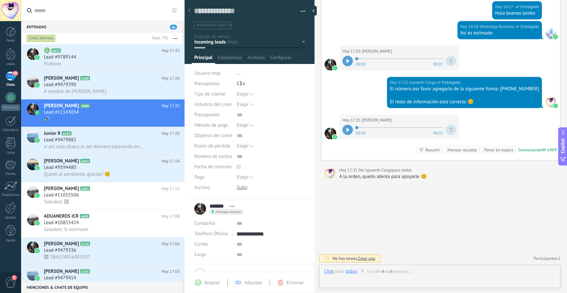
click at [386, 177] on div "A la orden, quedo atenta para apoyarle 😊" at bounding box center [448, 177] width 218 height 7
copy div "A la orden, quedo atenta para apoyarle 😊 No hay tareas. Crear una"
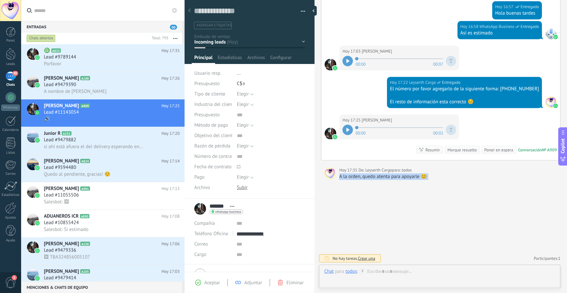
click at [351, 269] on div "todos" at bounding box center [351, 272] width 11 height 6
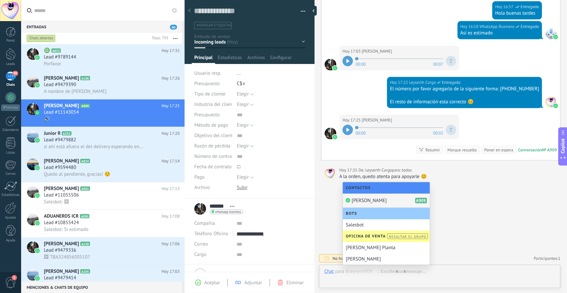
click at [366, 202] on span "[PERSON_NAME]" at bounding box center [369, 201] width 35 height 6
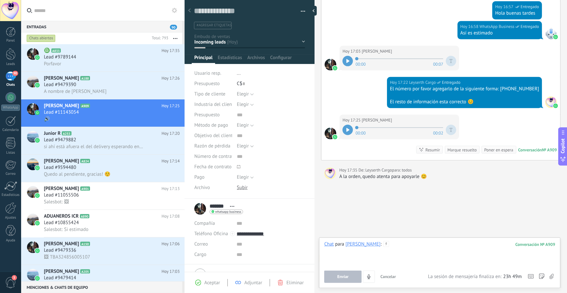
paste div
click at [349, 271] on button "Enviar" at bounding box center [342, 277] width 37 height 12
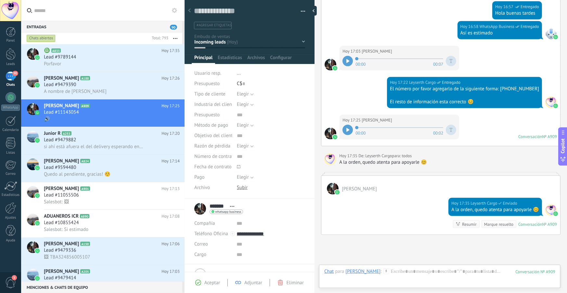
scroll to position [149, 0]
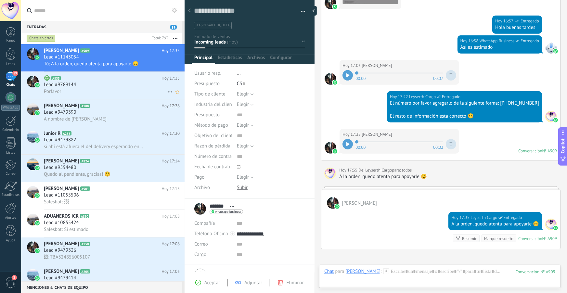
click at [69, 85] on span "Lead #9789144" at bounding box center [60, 85] width 32 height 7
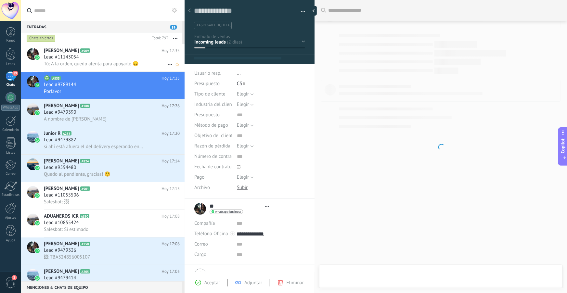
scroll to position [648, 0]
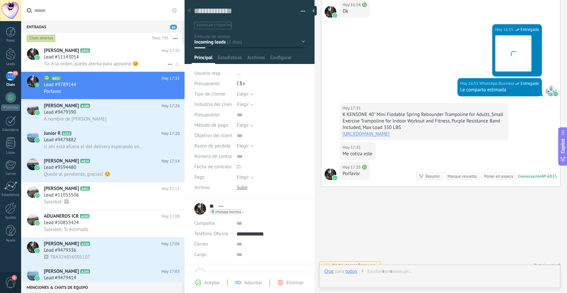
click at [81, 68] on div "Breyner A909 Hoy 17:35 Lead #11143054 Tú: A la orden, quedo atenta para apoyarl…" at bounding box center [114, 57] width 141 height 27
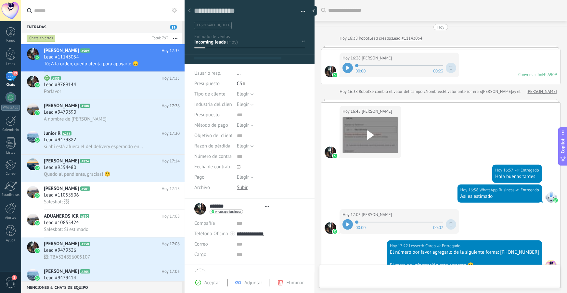
scroll to position [218, 0]
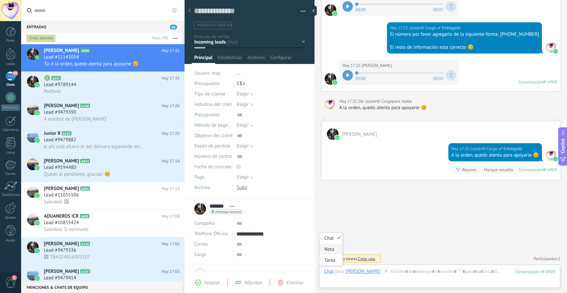
click at [332, 247] on div "Nota" at bounding box center [331, 249] width 23 height 11
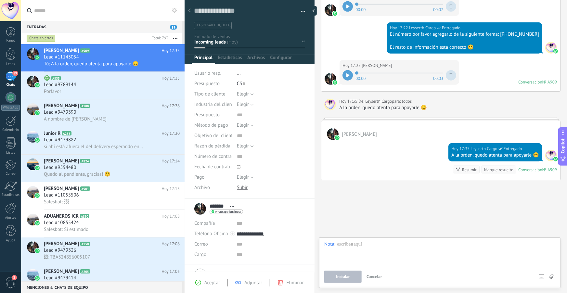
click at [374, 281] on button "Cancelar" at bounding box center [374, 277] width 21 height 12
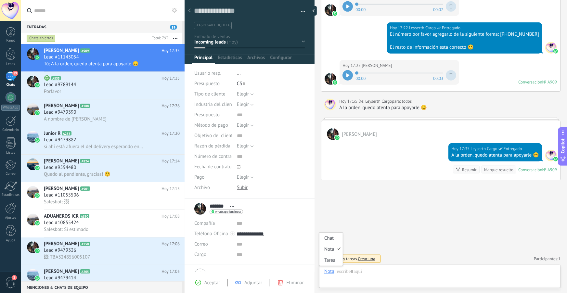
click at [326, 270] on div "Nota" at bounding box center [329, 272] width 10 height 6
click at [340, 238] on div "Chat" at bounding box center [331, 238] width 23 height 11
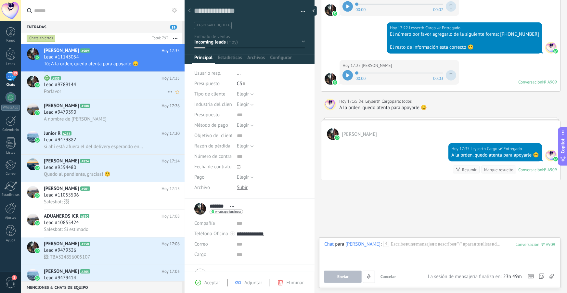
click at [95, 72] on div "♎️ A833 Hoy 17:35 Lead #9789144 Porfavor" at bounding box center [114, 85] width 141 height 27
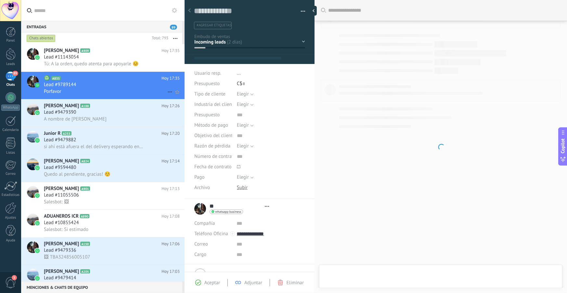
type textarea "**********"
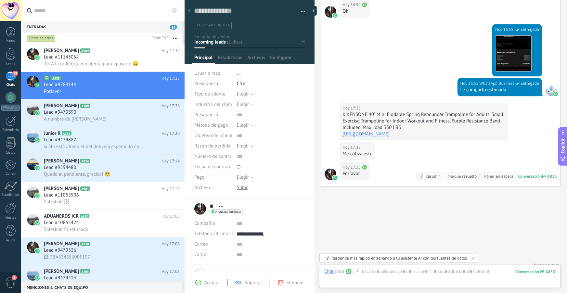
click at [375, 131] on link "https://a.co/d/53tA4DS" at bounding box center [366, 134] width 47 height 6
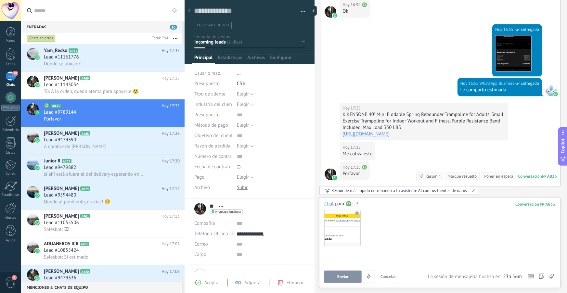
click at [376, 258] on div at bounding box center [439, 260] width 231 height 25
click at [501, 64] on div "Descargar" at bounding box center [517, 53] width 44 height 41
click at [504, 53] on img at bounding box center [514, 53] width 36 height 36
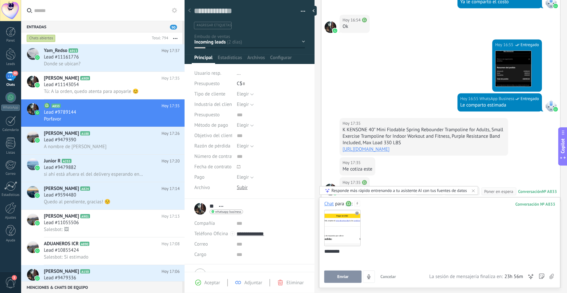
scroll to position [726, 0]
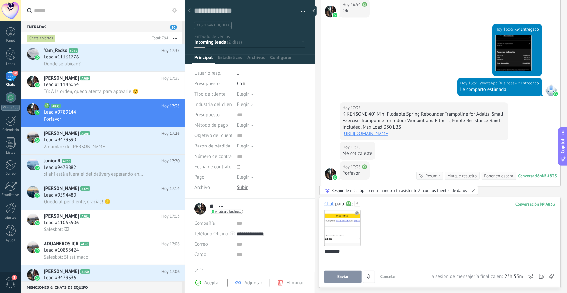
click at [361, 253] on div "********" at bounding box center [438, 260] width 229 height 25
click at [357, 215] on use at bounding box center [357, 214] width 4 height 4
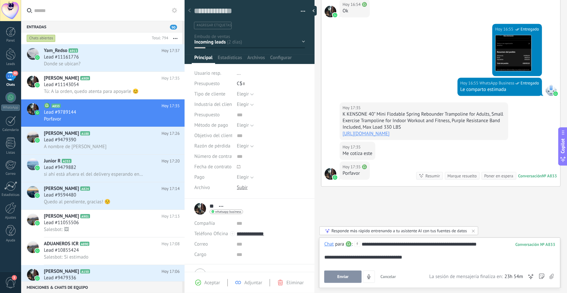
click at [386, 257] on div "**********" at bounding box center [439, 253] width 231 height 25
click at [416, 258] on div "**********" at bounding box center [439, 253] width 231 height 25
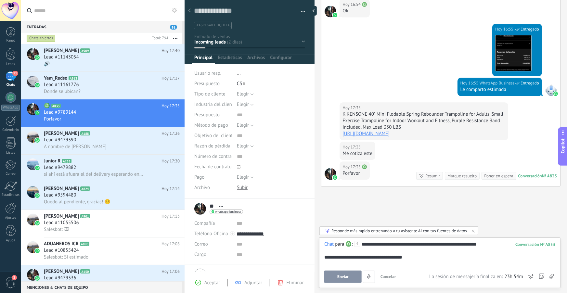
click at [353, 279] on button "Enviar" at bounding box center [342, 277] width 37 height 12
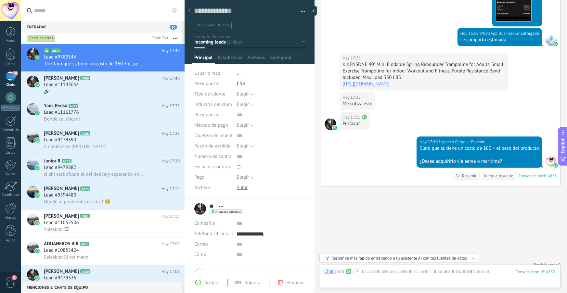
click at [218, 32] on div at bounding box center [250, 30] width 130 height 68
click at [215, 27] on span "#agregar etiquetas" at bounding box center [214, 25] width 35 height 5
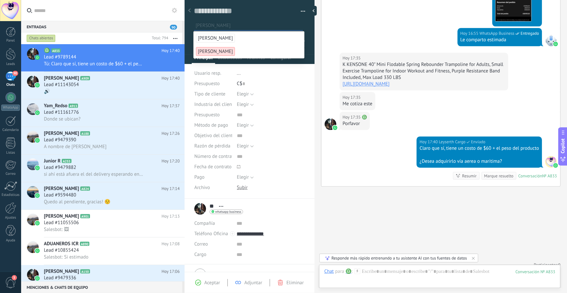
click at [214, 39] on li "[PERSON_NAME]" at bounding box center [249, 38] width 111 height 13
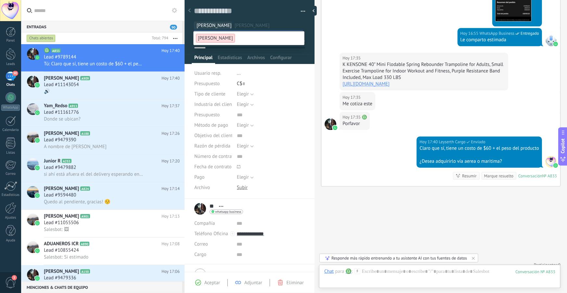
click at [250, 76] on li "..." at bounding box center [271, 73] width 68 height 10
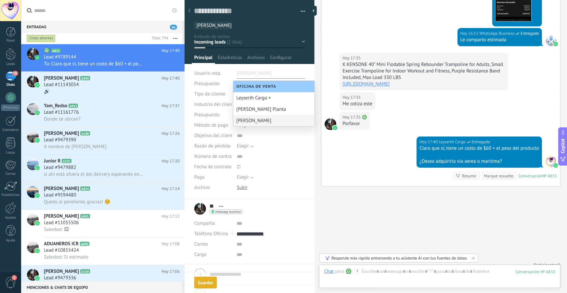
click at [259, 121] on div "[PERSON_NAME]" at bounding box center [273, 120] width 81 height 11
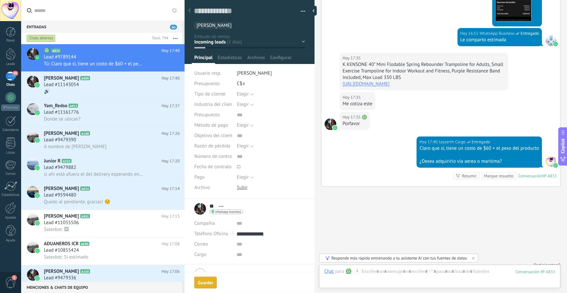
click at [0, 0] on div "Nueva consulta Negociación Seguimiento Llamada agendada Propuesta en preparación" at bounding box center [0, 0] width 0 height 0
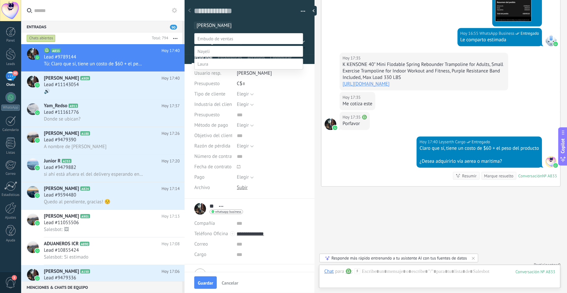
click at [0, 0] on label "Seguimiento" at bounding box center [0, 0] width 0 height 0
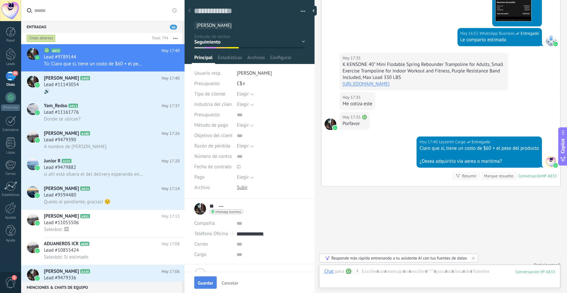
click at [209, 287] on button "Guardar" at bounding box center [205, 283] width 22 height 12
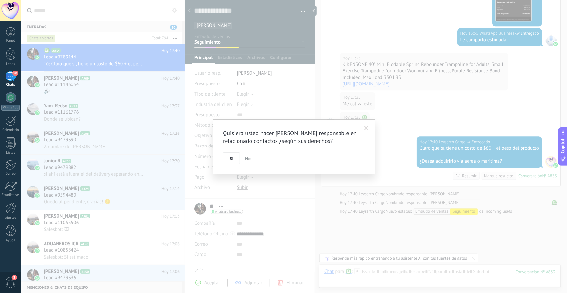
scroll to position [804, 0]
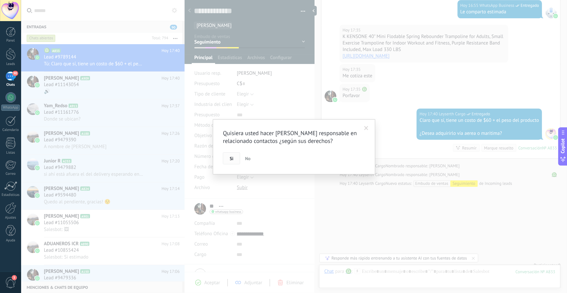
click at [229, 162] on button "Si" at bounding box center [231, 158] width 17 height 12
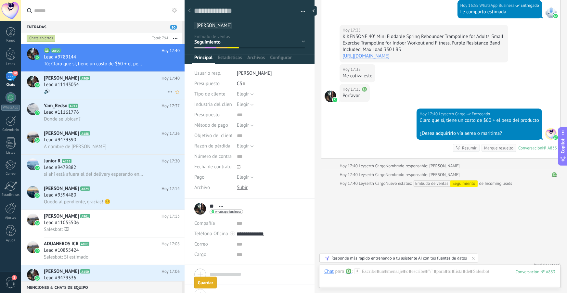
click at [132, 84] on div "Lead #11143054" at bounding box center [112, 85] width 136 height 7
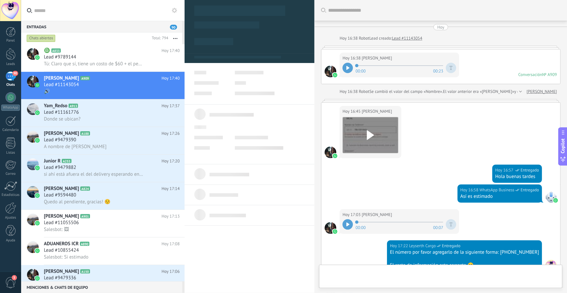
type textarea "**********"
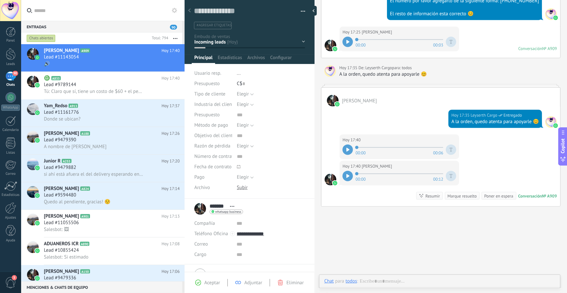
scroll to position [273, 0]
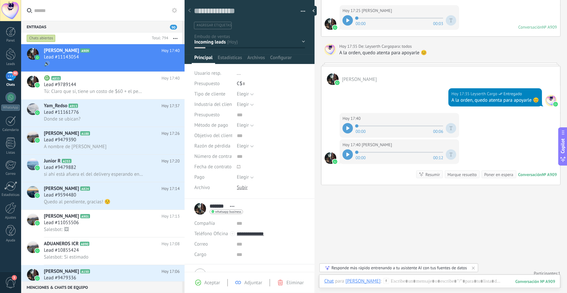
click at [347, 129] on icon at bounding box center [348, 128] width 3 height 4
click at [356, 128] on span "00:03" at bounding box center [361, 130] width 10 height 5
click at [357, 128] on span "00:03" at bounding box center [361, 130] width 10 height 5
click at [357, 127] on span at bounding box center [400, 126] width 88 height 5
click at [347, 156] on icon at bounding box center [348, 155] width 3 height 4
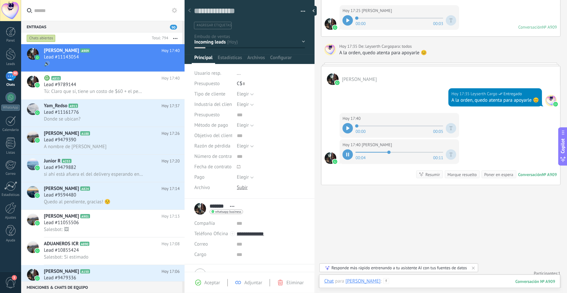
click at [399, 279] on div at bounding box center [439, 288] width 231 height 20
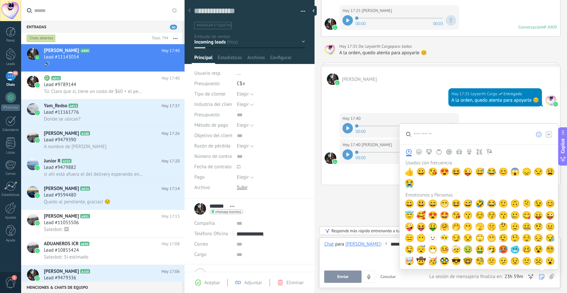
click at [539, 278] on icon at bounding box center [542, 277] width 6 height 6
click at [504, 174] on span "😊" at bounding box center [504, 171] width 10 height 9
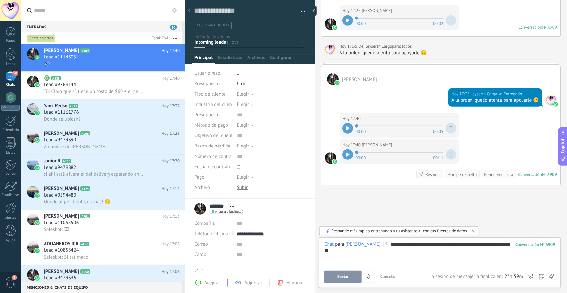
click at [335, 278] on button "Enviar" at bounding box center [342, 277] width 37 height 12
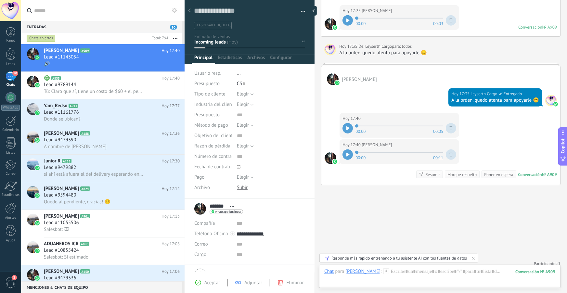
scroll to position [300, 0]
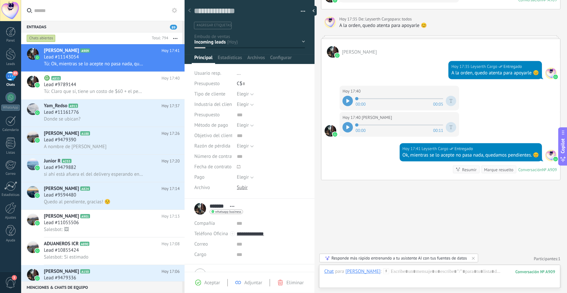
click at [231, 24] on span "#agregar etiquetas" at bounding box center [214, 25] width 35 height 5
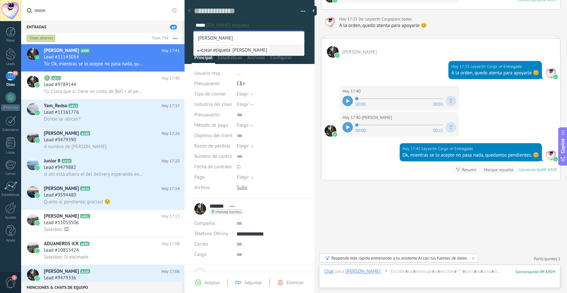
type input "*****"
click at [219, 41] on li "[PERSON_NAME]" at bounding box center [249, 38] width 111 height 13
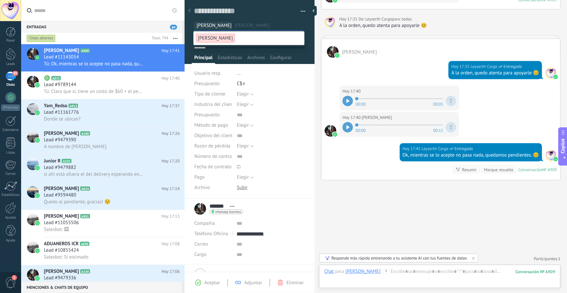
click at [252, 72] on li "..." at bounding box center [271, 73] width 68 height 10
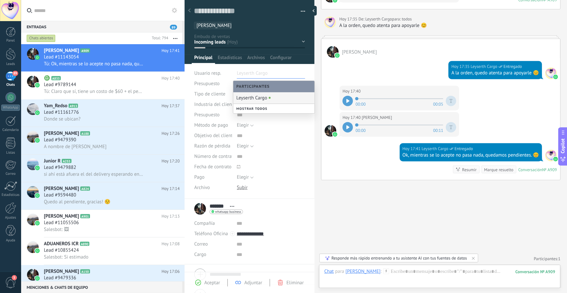
click at [259, 75] on input "text" at bounding box center [253, 73] width 33 height 10
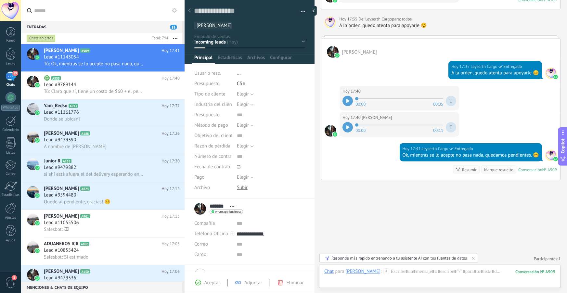
click at [0, 0] on div "Nueva consulta Negociación Seguimiento Llamada agendada Propuesta en preparación" at bounding box center [0, 0] width 0 height 0
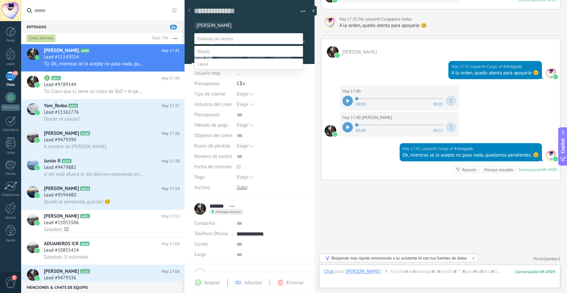
click at [221, 70] on label at bounding box center [248, 64] width 109 height 11
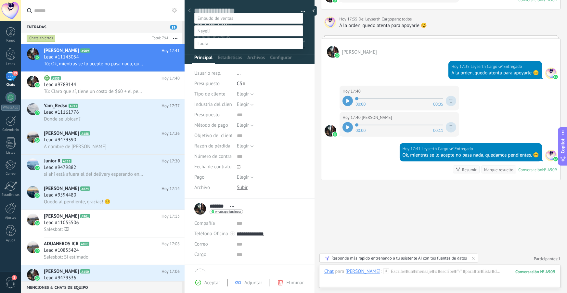
click at [0, 0] on label "Contacto inicial" at bounding box center [0, 0] width 0 height 0
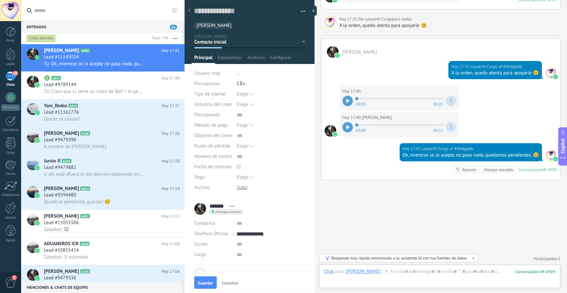
click at [246, 73] on li "..." at bounding box center [271, 73] width 68 height 10
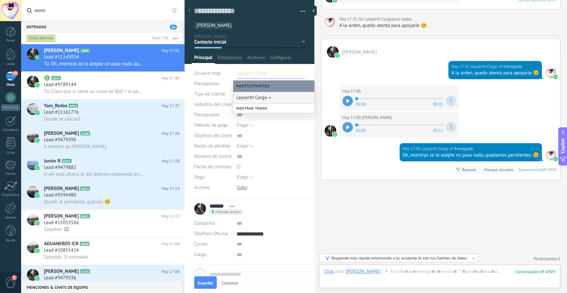
click at [253, 72] on input "text" at bounding box center [253, 73] width 33 height 10
click at [252, 107] on div "Mostrar todos" at bounding box center [273, 108] width 81 height 9
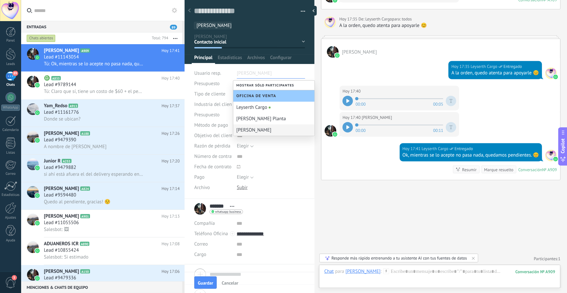
click at [257, 130] on div "[PERSON_NAME]" at bounding box center [273, 130] width 81 height 11
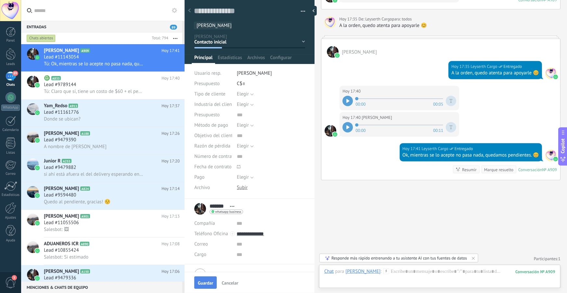
click at [214, 282] on button "Guardar" at bounding box center [205, 283] width 22 height 12
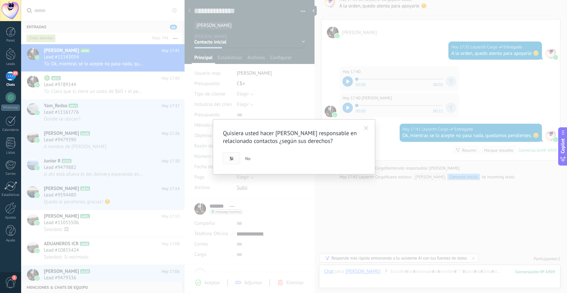
click at [232, 164] on button "Si" at bounding box center [231, 158] width 17 height 12
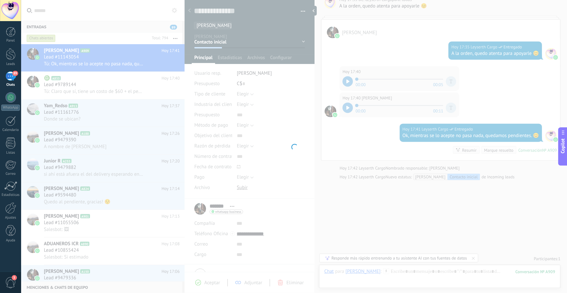
scroll to position [329, 0]
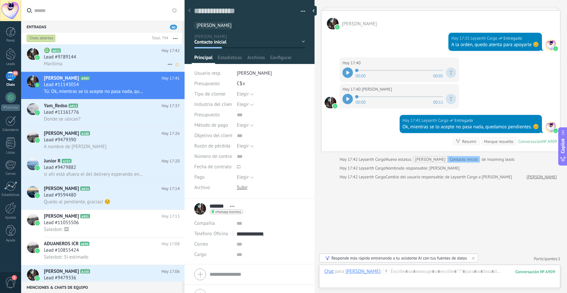
click at [121, 69] on div "♎️ A833 Hoy 17:42 Lead #9789144 Marítima" at bounding box center [114, 57] width 141 height 27
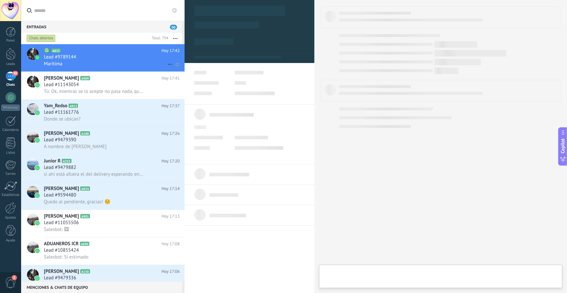
type textarea "**********"
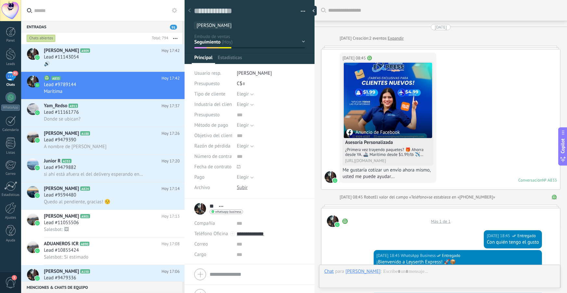
scroll to position [840, 0]
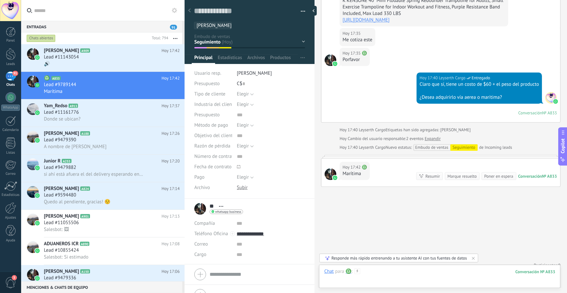
click at [378, 273] on div at bounding box center [439, 279] width 231 height 20
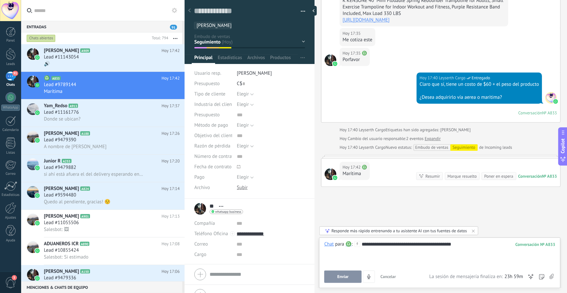
click at [378, 250] on div "**********" at bounding box center [439, 253] width 231 height 25
click at [348, 278] on span "Enviar" at bounding box center [342, 277] width 11 height 5
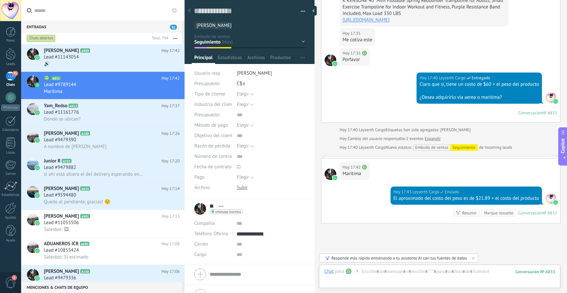
scroll to position [876, 0]
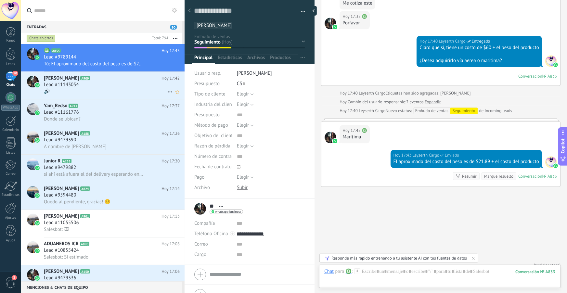
click at [124, 88] on div "Lead #11143054" at bounding box center [112, 85] width 136 height 7
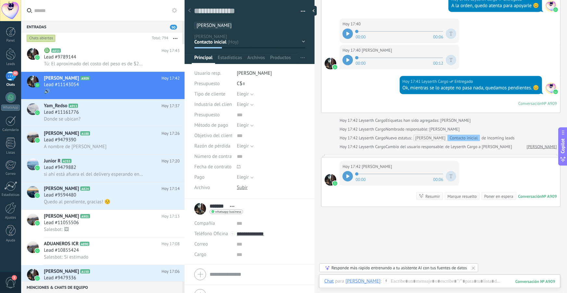
scroll to position [370, 0]
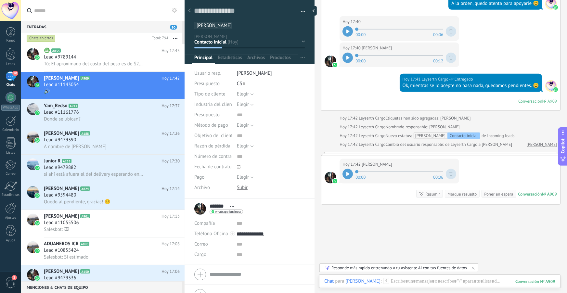
click at [349, 174] on icon at bounding box center [348, 174] width 3 height 4
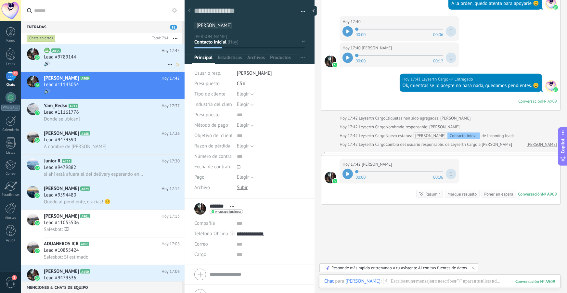
click at [109, 56] on div "Lead #9789144" at bounding box center [112, 57] width 136 height 7
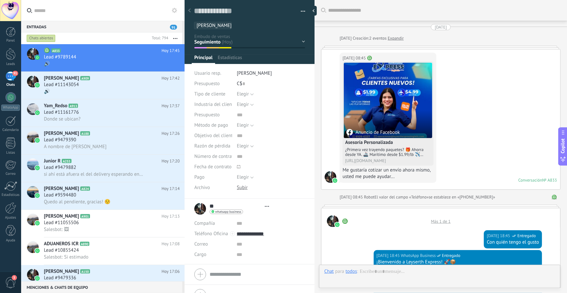
type textarea "**********"
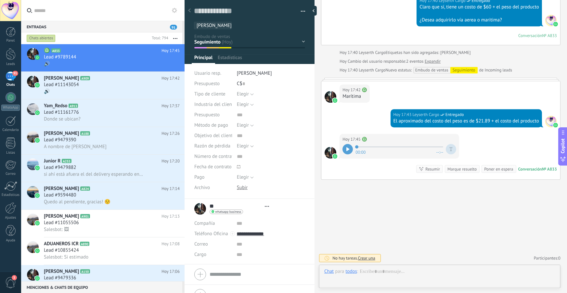
scroll to position [10, 0]
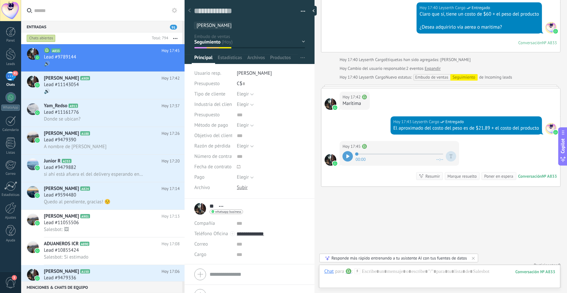
click at [348, 155] on div "00:00 --:--" at bounding box center [400, 156] width 114 height 13
click at [348, 154] on icon at bounding box center [348, 156] width 3 height 4
click at [370, 275] on div at bounding box center [439, 279] width 231 height 20
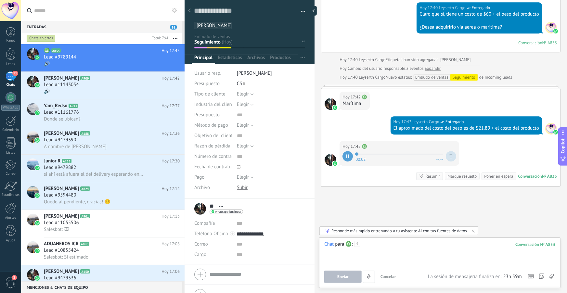
click at [382, 243] on div at bounding box center [439, 253] width 231 height 25
click at [356, 277] on button "Enviar" at bounding box center [342, 277] width 37 height 12
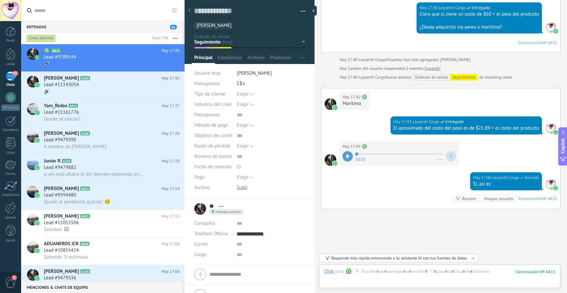
scroll to position [933, 0]
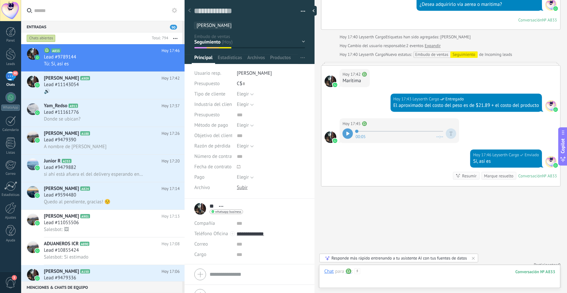
click at [385, 274] on div at bounding box center [439, 279] width 231 height 20
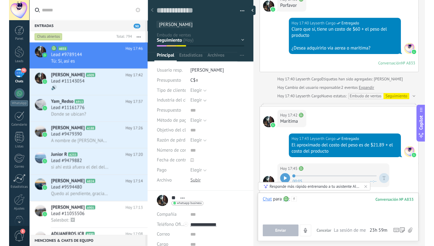
scroll to position [10, 0]
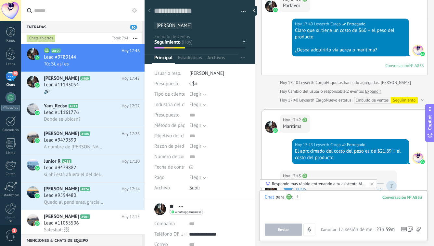
type textarea "**********"
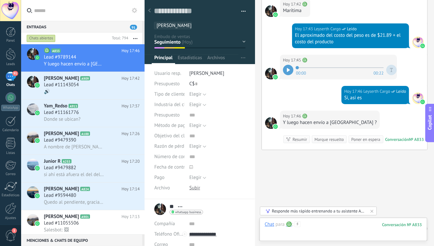
click at [315, 223] on div at bounding box center [343, 231] width 157 height 20
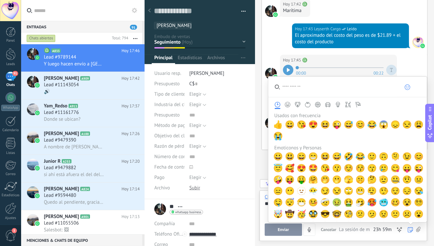
click at [411, 230] on icon at bounding box center [411, 230] width 6 height 6
click at [360, 124] on span "😊" at bounding box center [361, 124] width 10 height 9
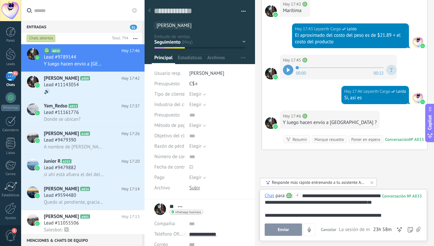
click at [294, 228] on button "Enviar" at bounding box center [283, 229] width 37 height 12
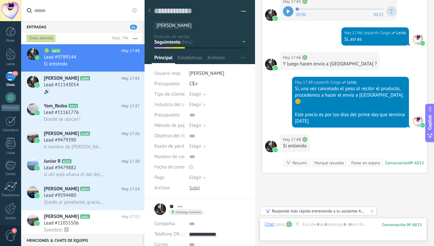
scroll to position [1134, 0]
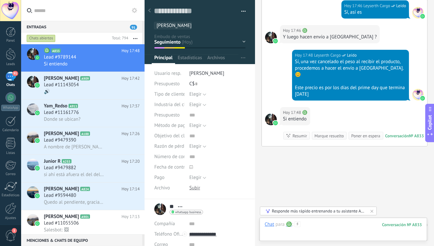
click at [316, 226] on div at bounding box center [343, 231] width 157 height 20
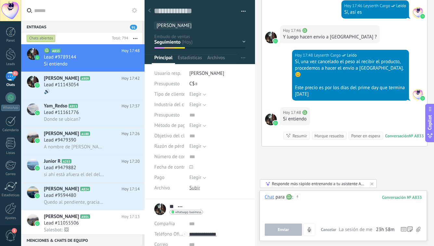
paste div
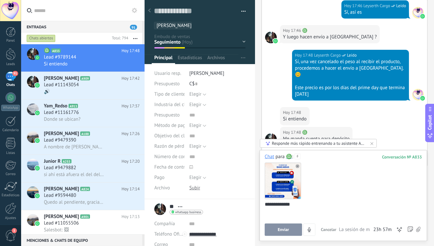
scroll to position [1154, 0]
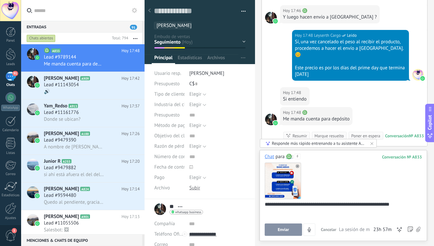
click at [283, 228] on span "Enviar" at bounding box center [283, 229] width 11 height 5
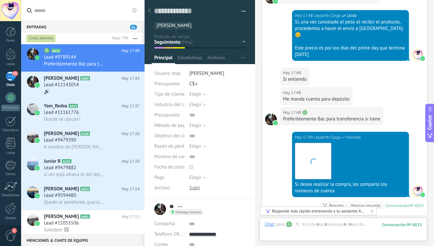
scroll to position [1243, 0]
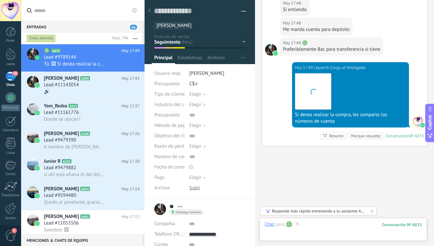
click at [320, 224] on div at bounding box center [343, 231] width 157 height 20
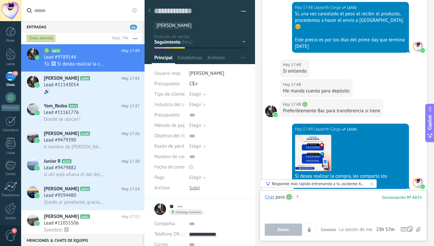
scroll to position [1182, 0]
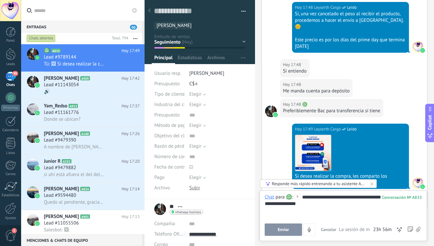
click at [281, 227] on span "Enviar" at bounding box center [283, 229] width 11 height 5
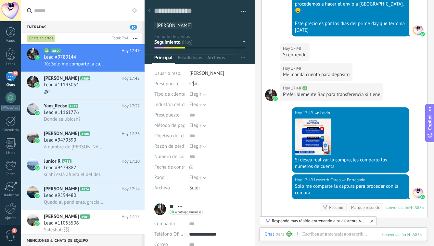
scroll to position [1195, 0]
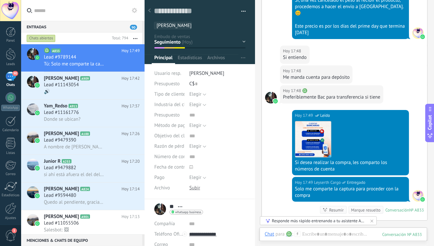
click at [278, 218] on div "Responde más rápido entrenando a tu asistente AI con tus fuentes de datos" at bounding box center [319, 221] width 94 height 6
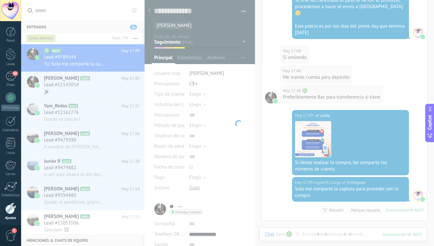
scroll to position [24, 0]
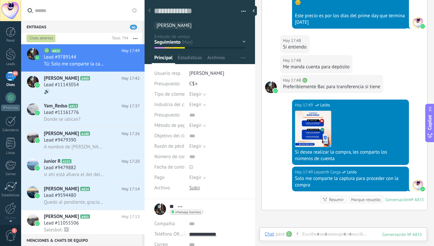
scroll to position [1086, 0]
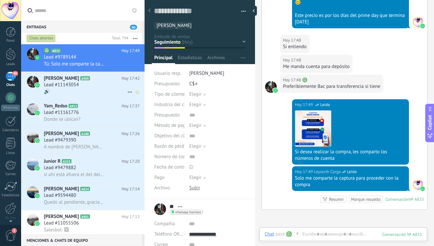
click at [97, 83] on div "Lead #11143054" at bounding box center [92, 85] width 96 height 7
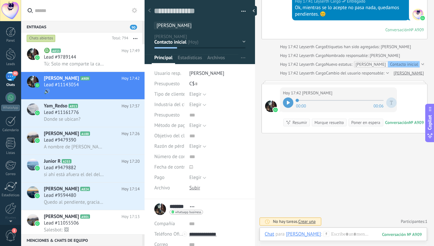
scroll to position [451, 0]
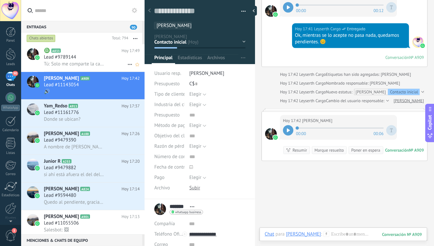
click at [55, 57] on span "Lead #9789144" at bounding box center [60, 57] width 32 height 7
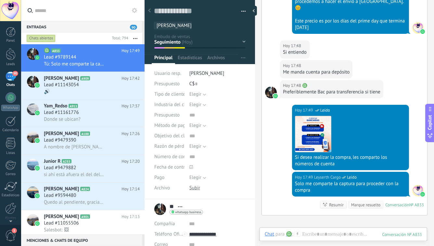
scroll to position [1079, 0]
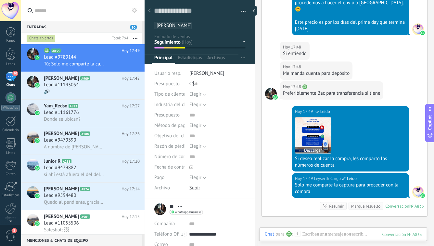
click at [321, 135] on img at bounding box center [313, 135] width 36 height 36
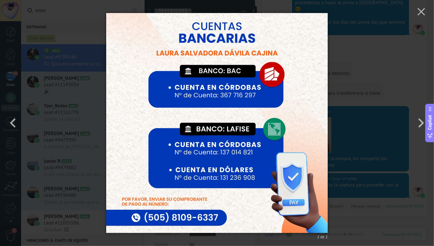
click at [376, 73] on div "2 de 2" at bounding box center [217, 123] width 434 height 246
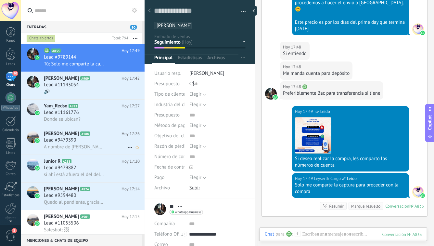
click at [103, 146] on h3 "A nombre de [PERSON_NAME]" at bounding box center [75, 147] width 63 height 7
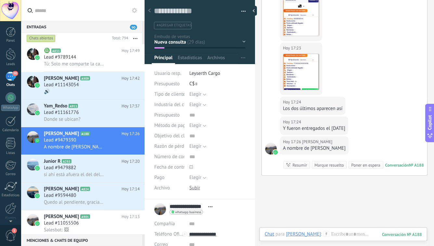
scroll to position [1181, 0]
click at [69, 169] on span "Lead #9479882" at bounding box center [60, 167] width 32 height 7
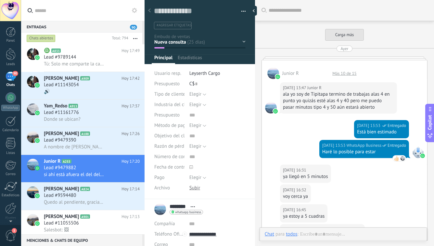
scroll to position [570, 0]
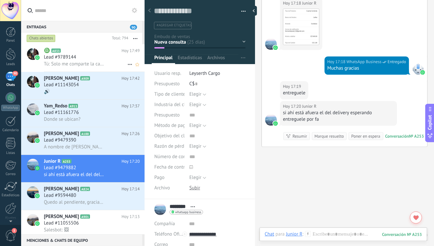
click at [61, 58] on span "Lead #9789144" at bounding box center [60, 57] width 32 height 7
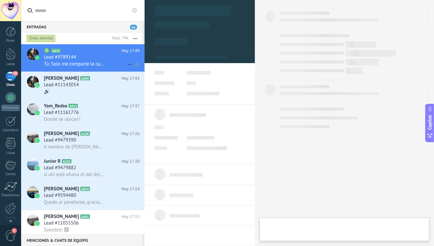
type textarea "**********"
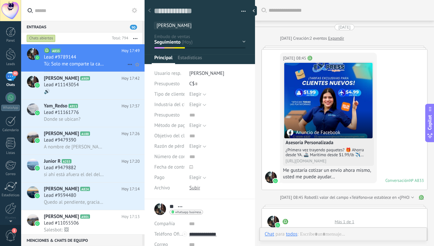
scroll to position [1144, 0]
